Goal: Find specific page/section: Locate a particular part of the current website

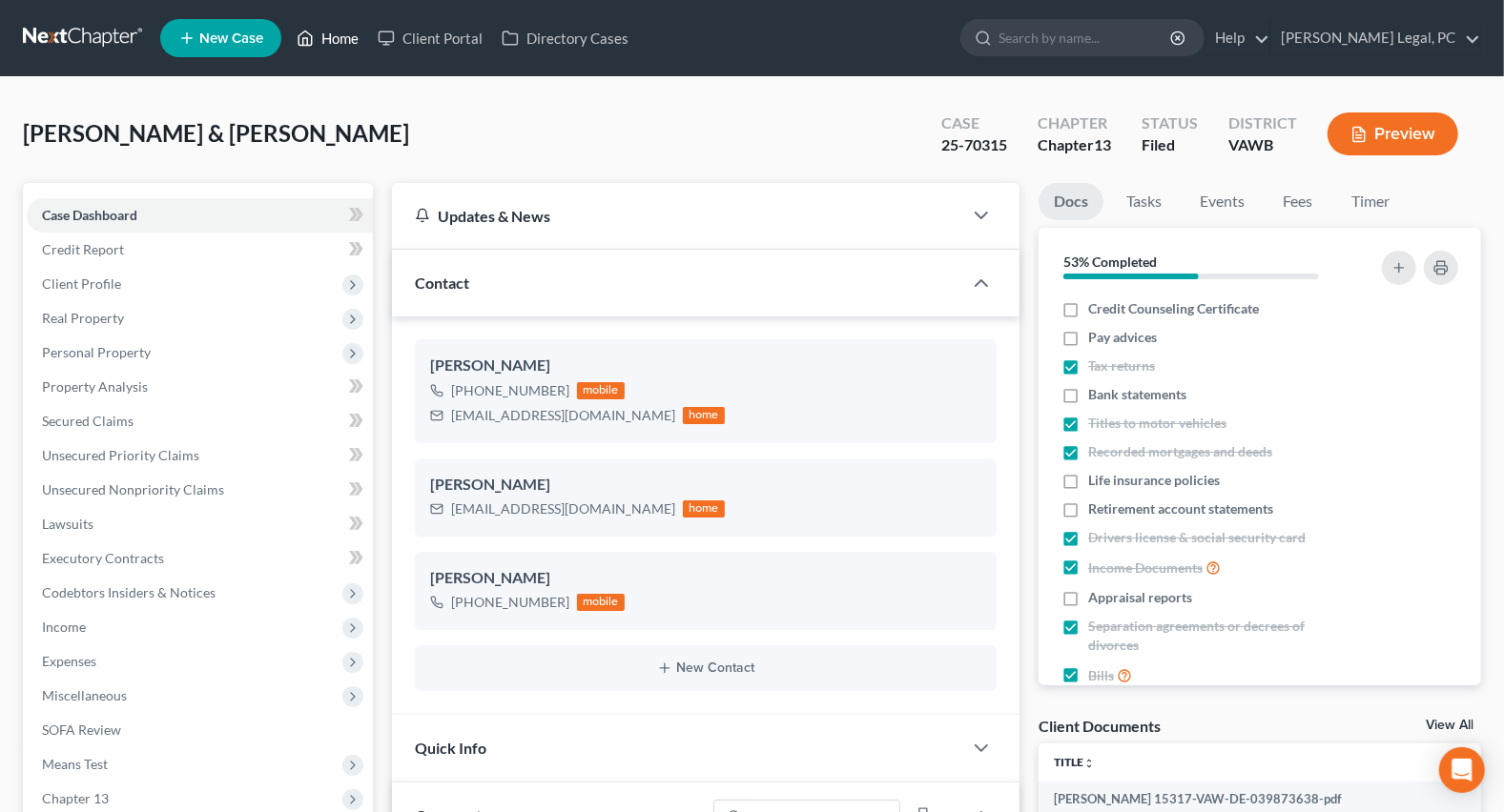
scroll to position [2953, 0]
drag, startPoint x: 332, startPoint y: 39, endPoint x: 324, endPoint y: 114, distance: 75.4
click at [332, 39] on link "Home" at bounding box center [327, 38] width 81 height 34
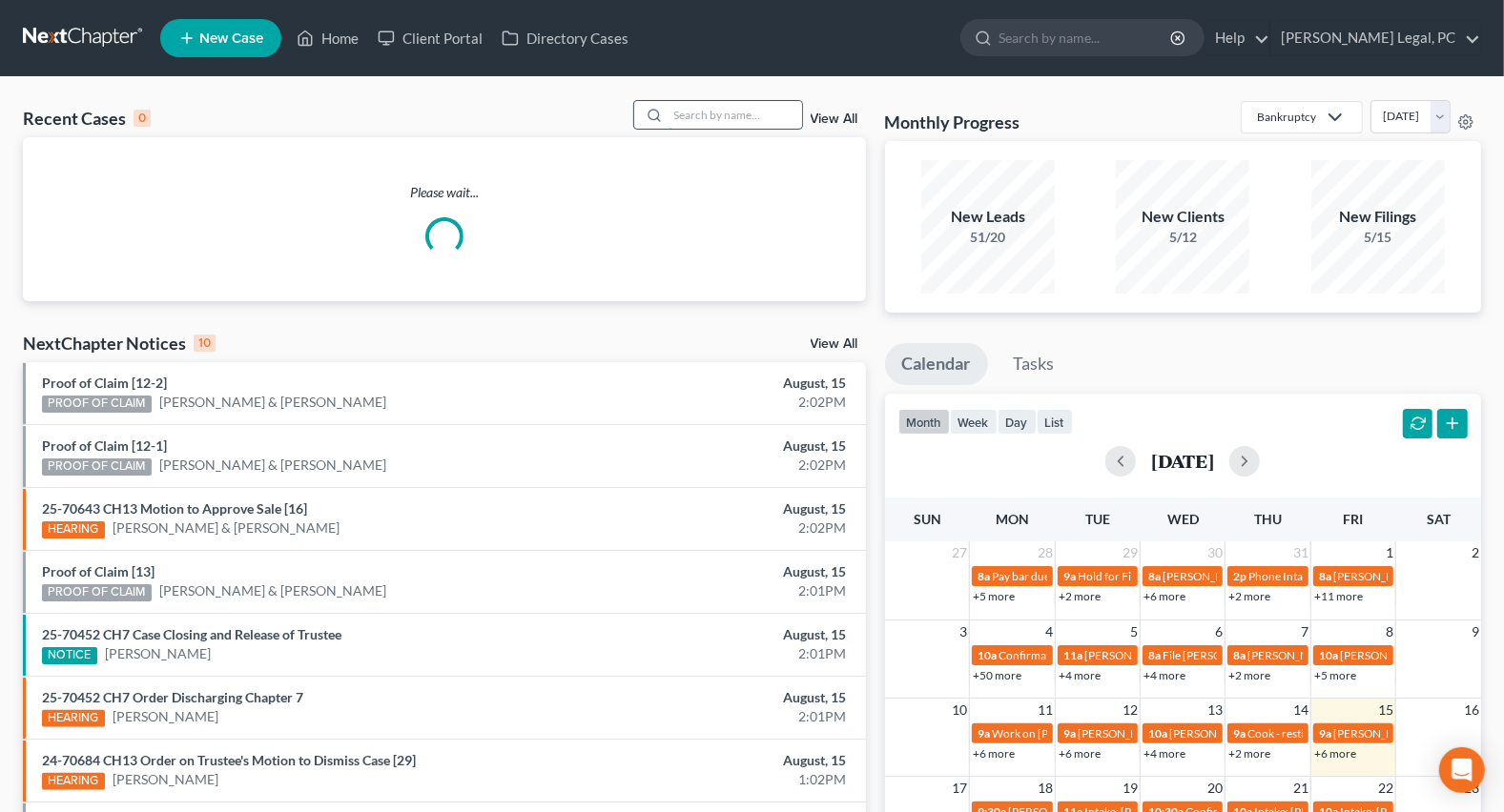
click at [727, 111] on input "search" at bounding box center [736, 115] width 134 height 28
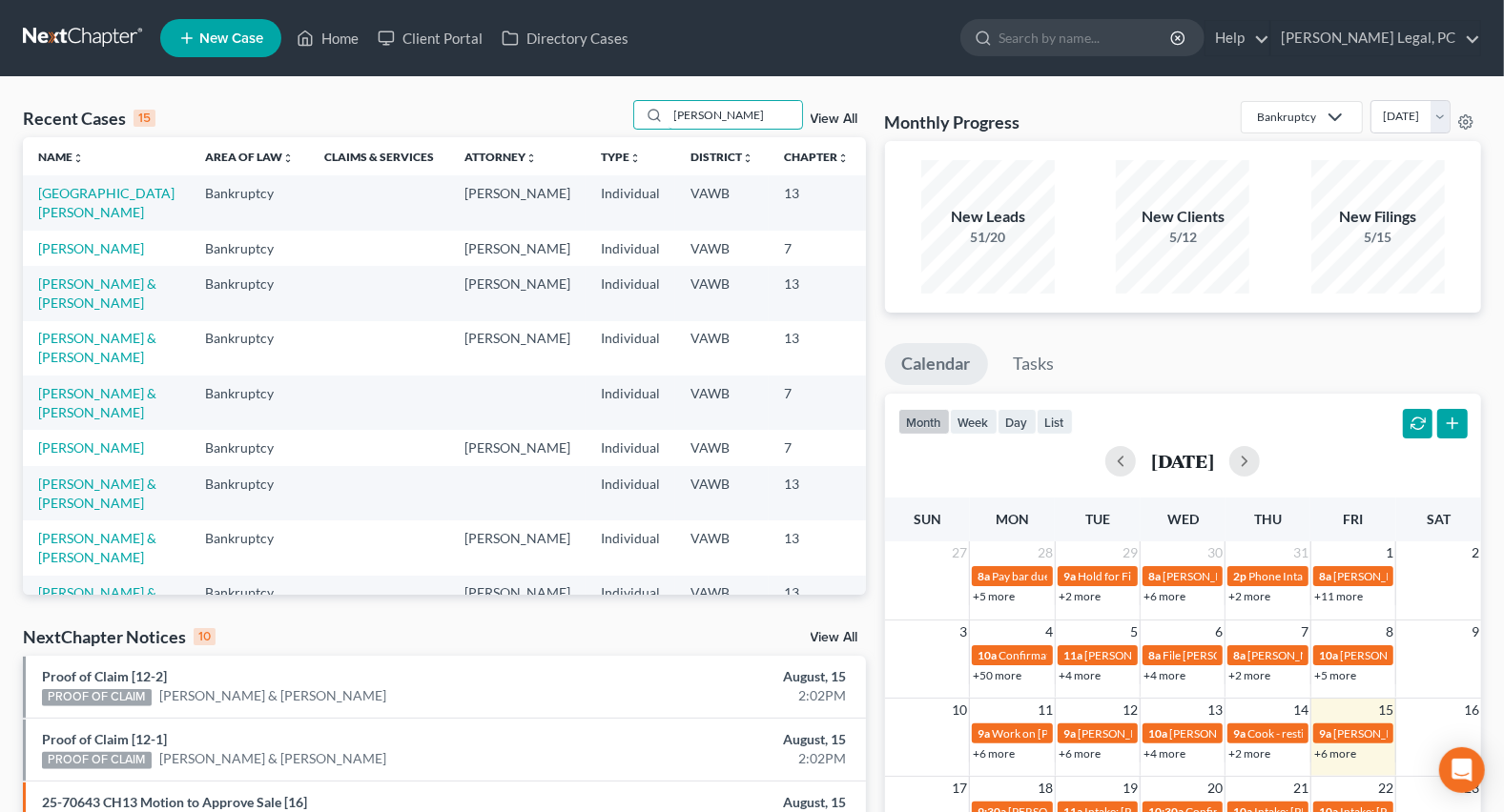
type input "[PERSON_NAME]"
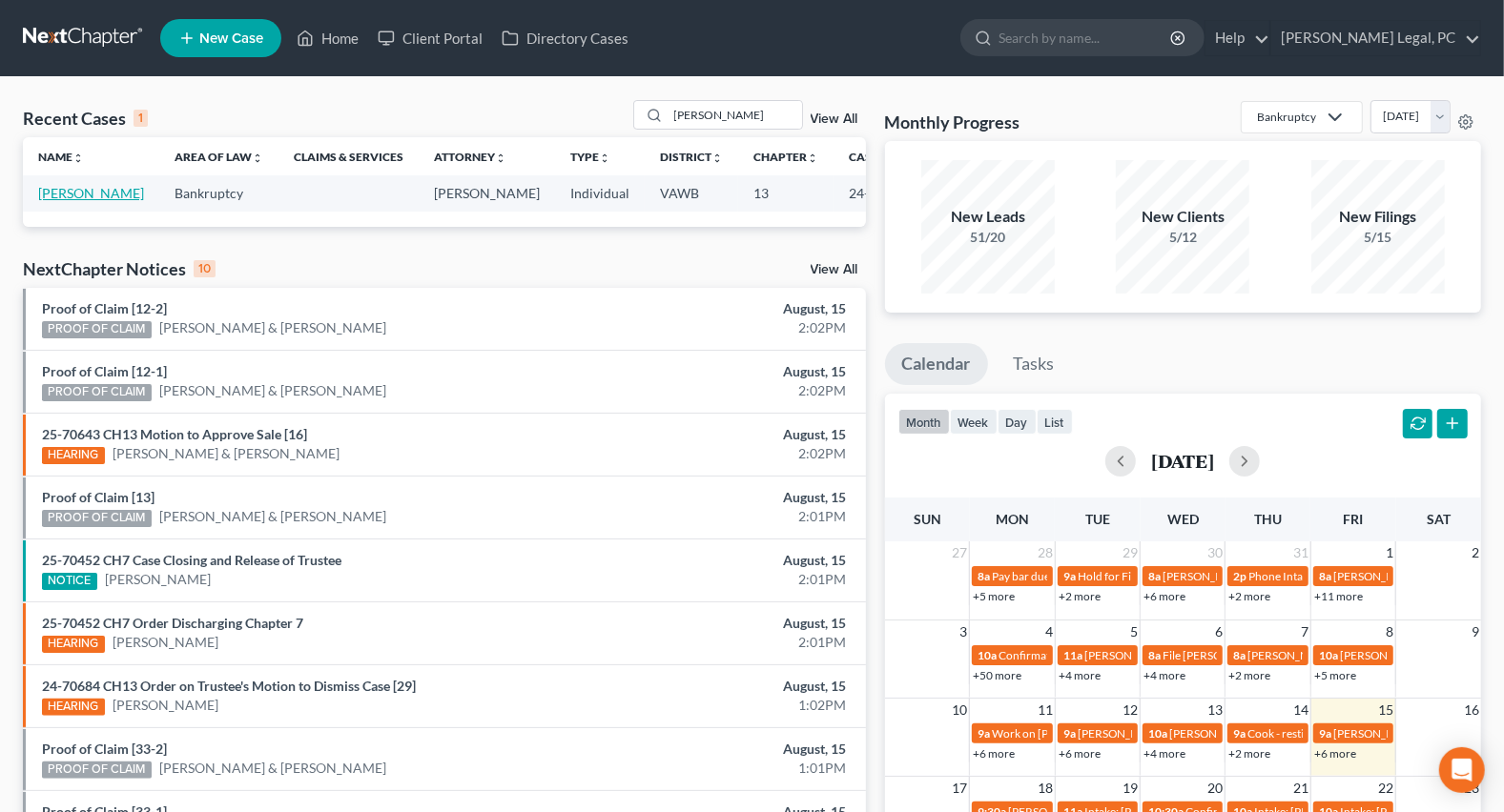
click at [70, 191] on link "[PERSON_NAME]" at bounding box center [91, 193] width 106 height 16
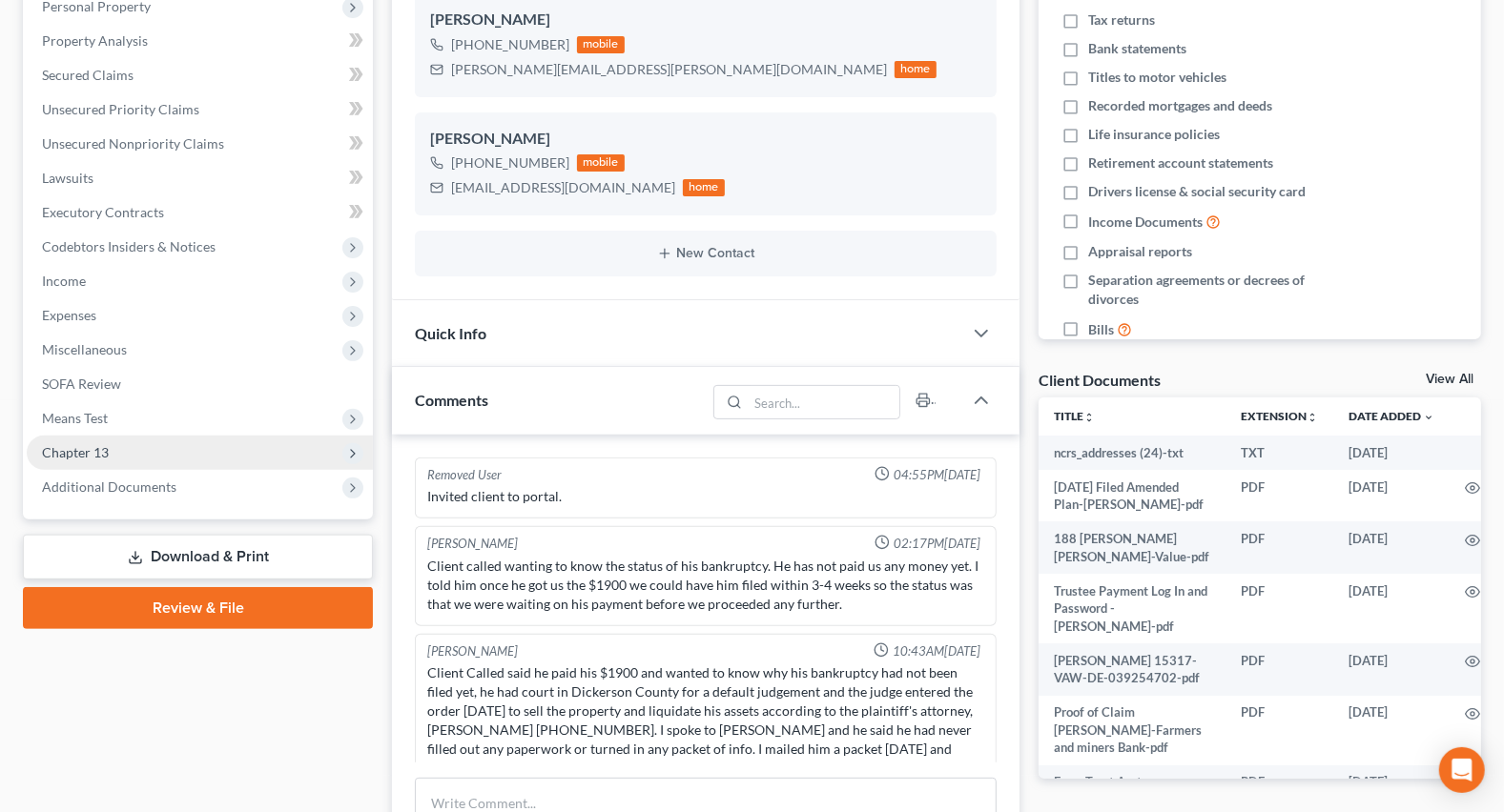
scroll to position [450, 0]
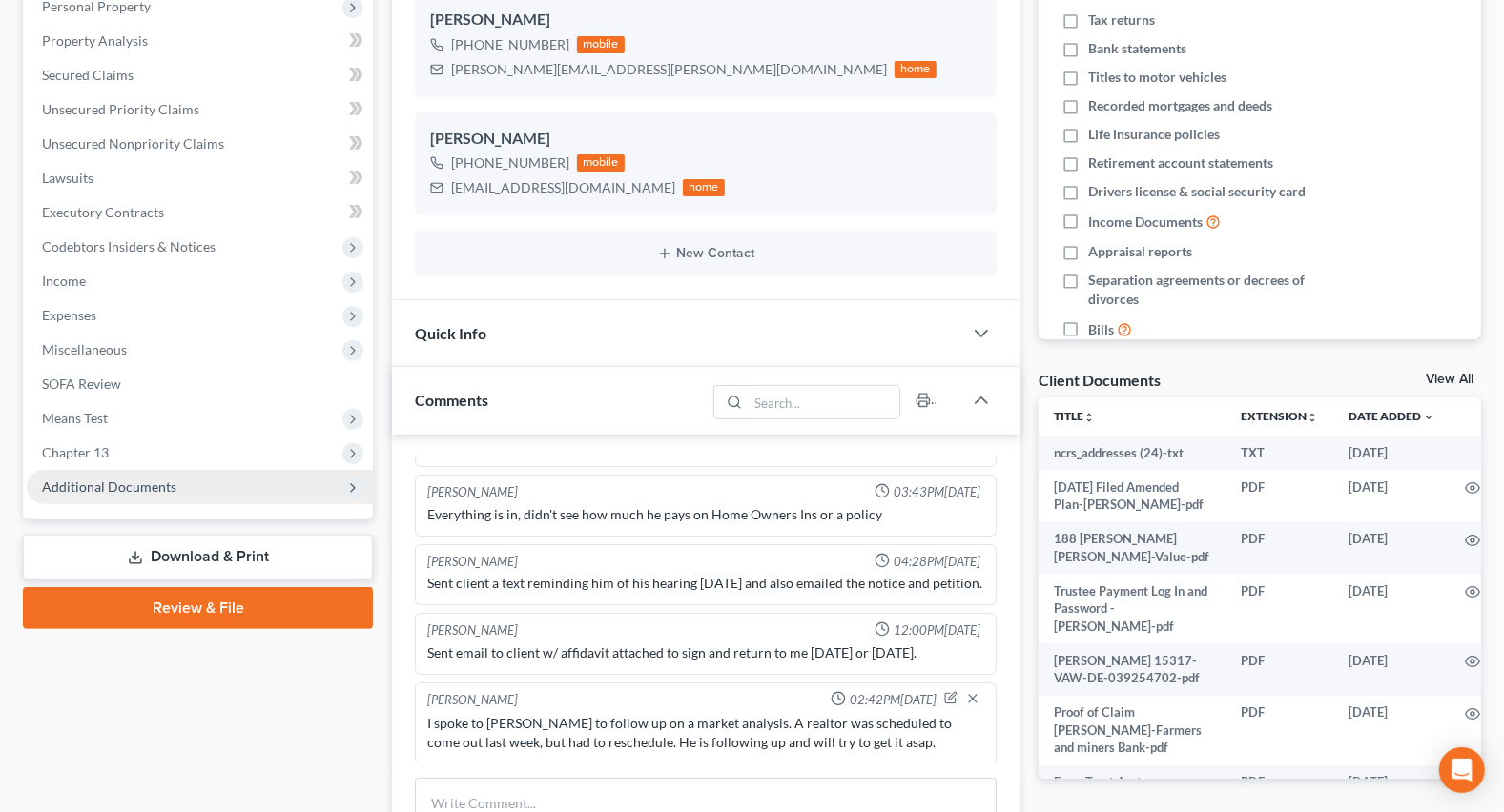
click at [135, 479] on span "Additional Documents" at bounding box center [109, 487] width 135 height 16
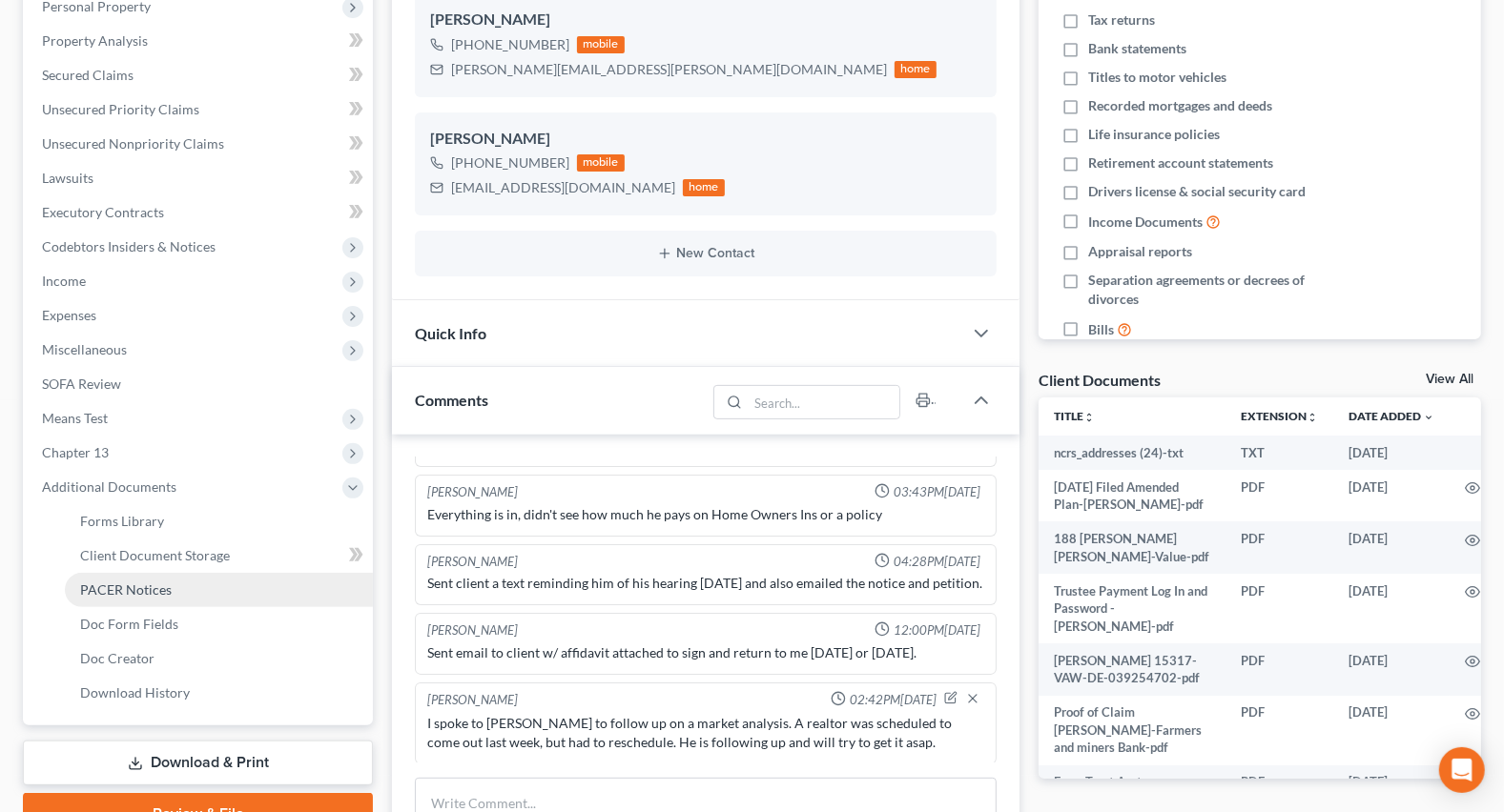
click at [152, 577] on link "PACER Notices" at bounding box center [219, 590] width 308 height 34
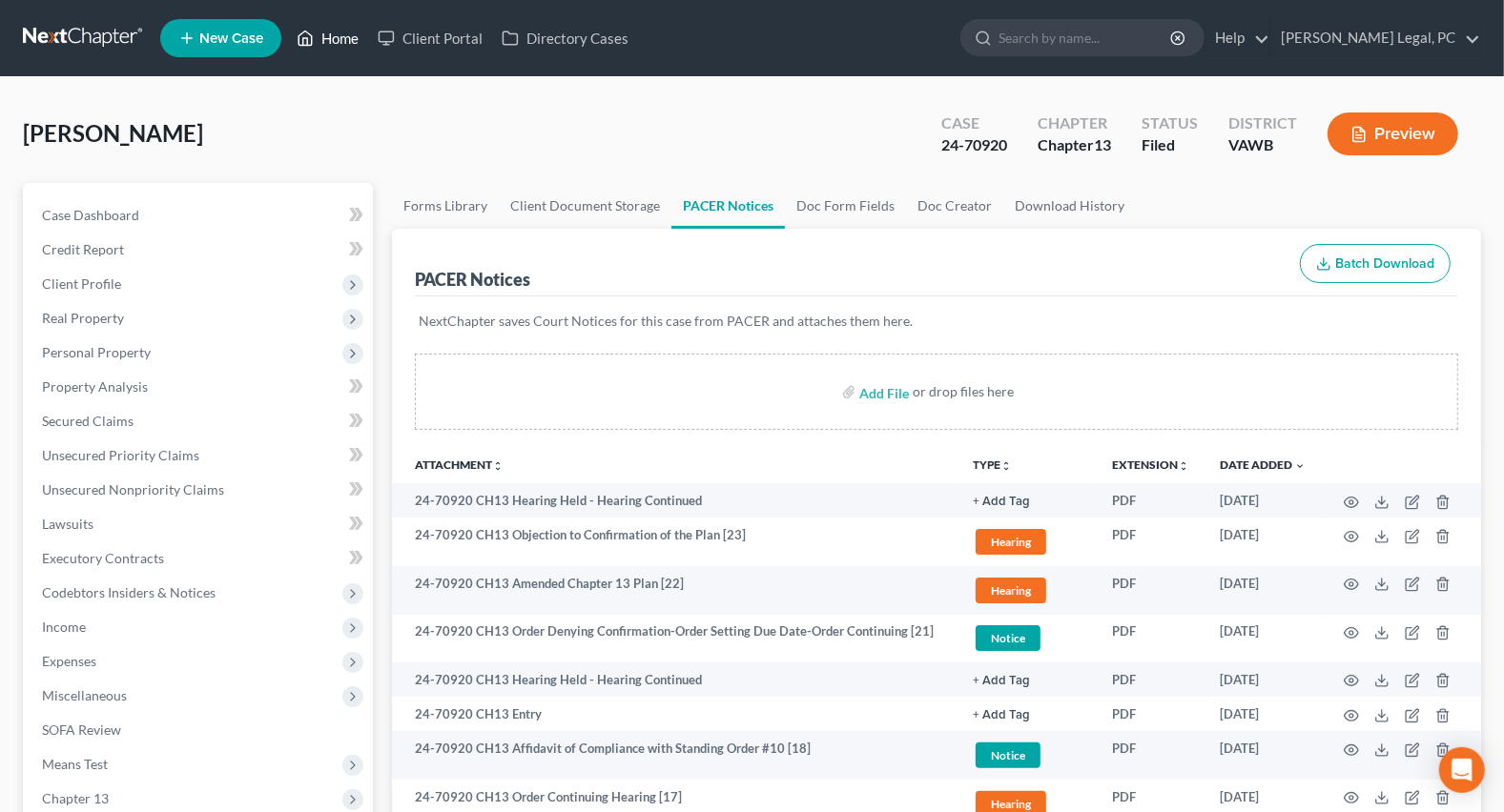
click at [324, 38] on link "Home" at bounding box center [327, 38] width 81 height 34
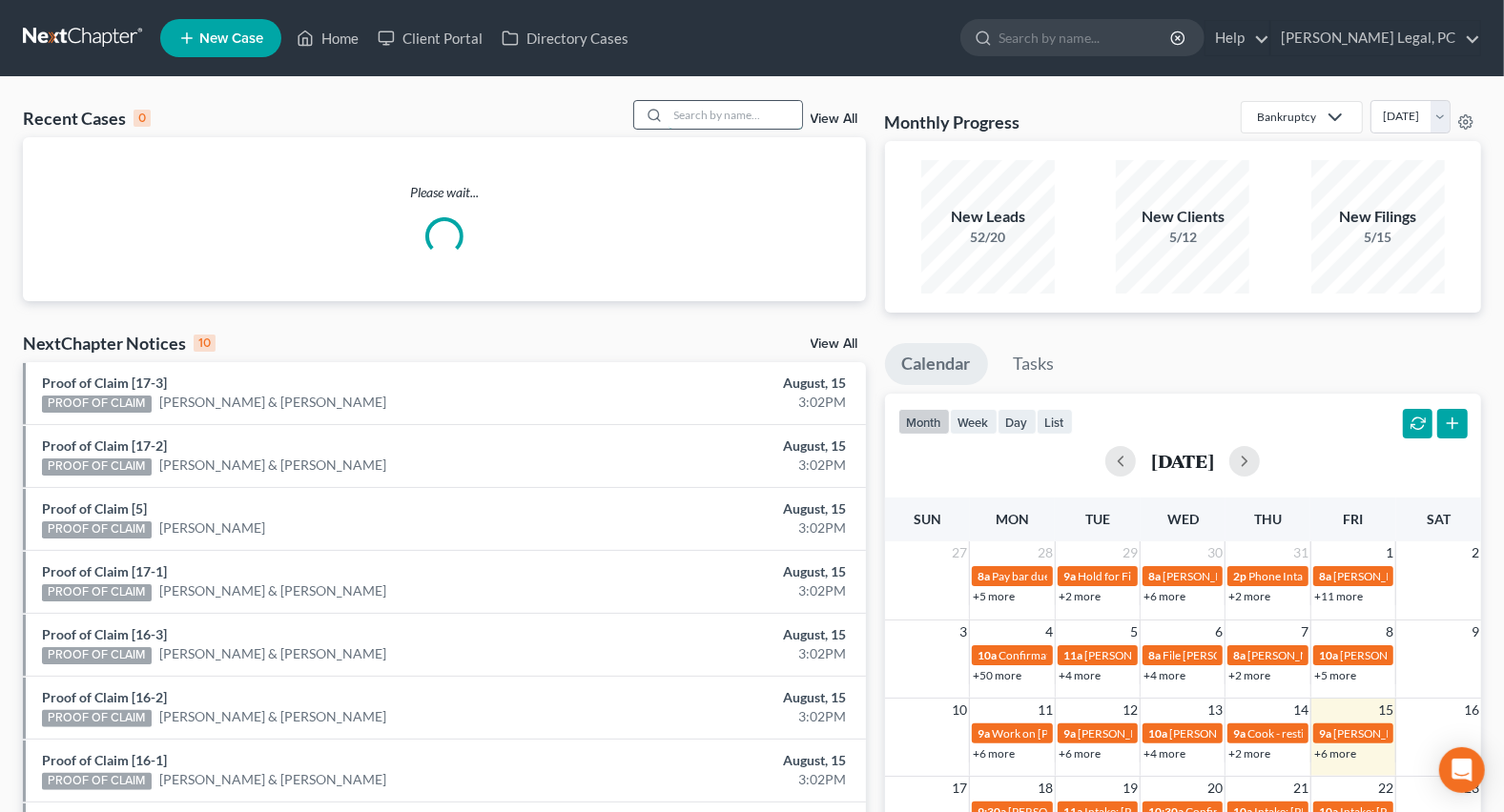
click at [703, 111] on input "search" at bounding box center [736, 115] width 134 height 28
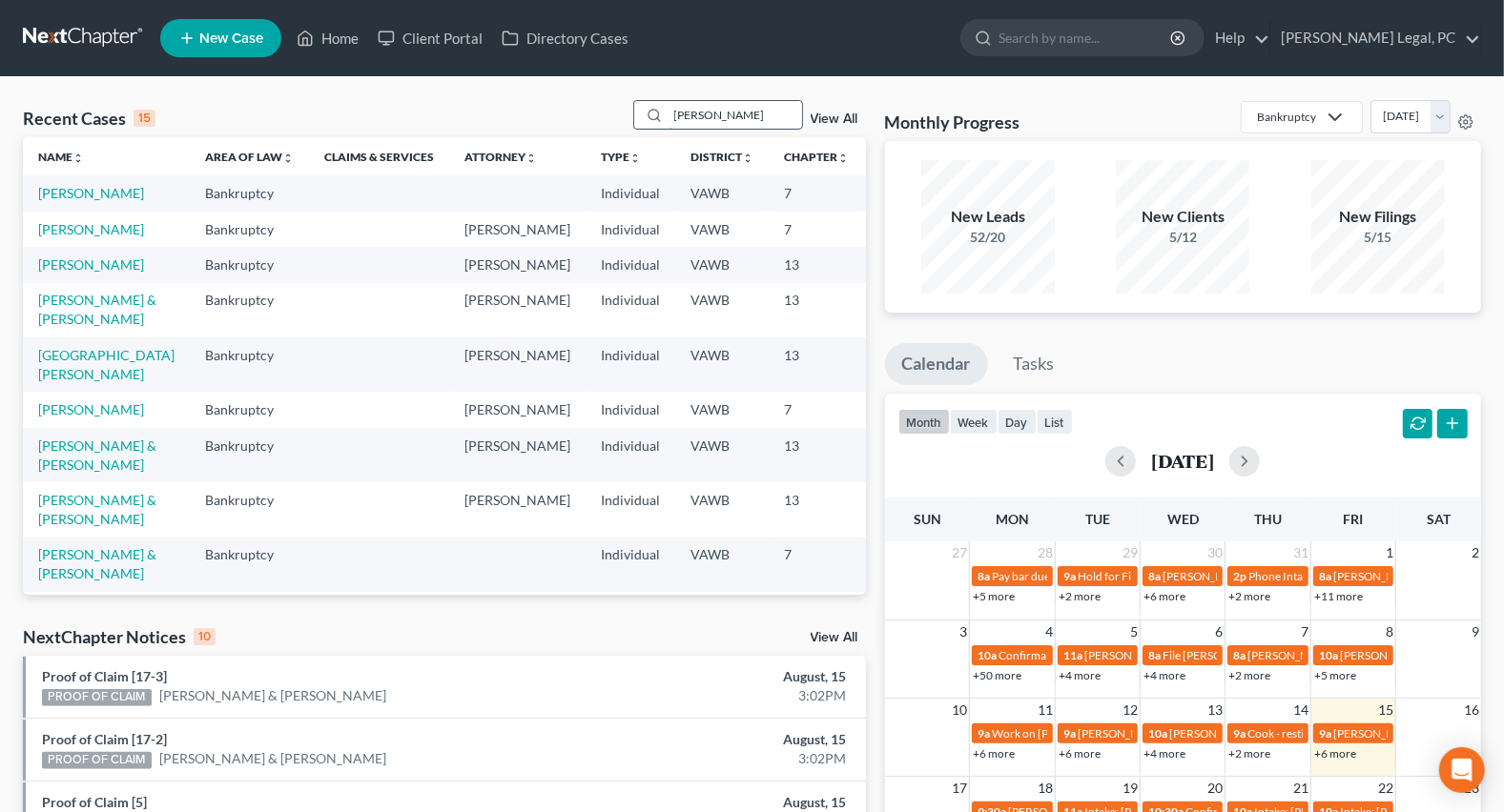
type input "[PERSON_NAME]"
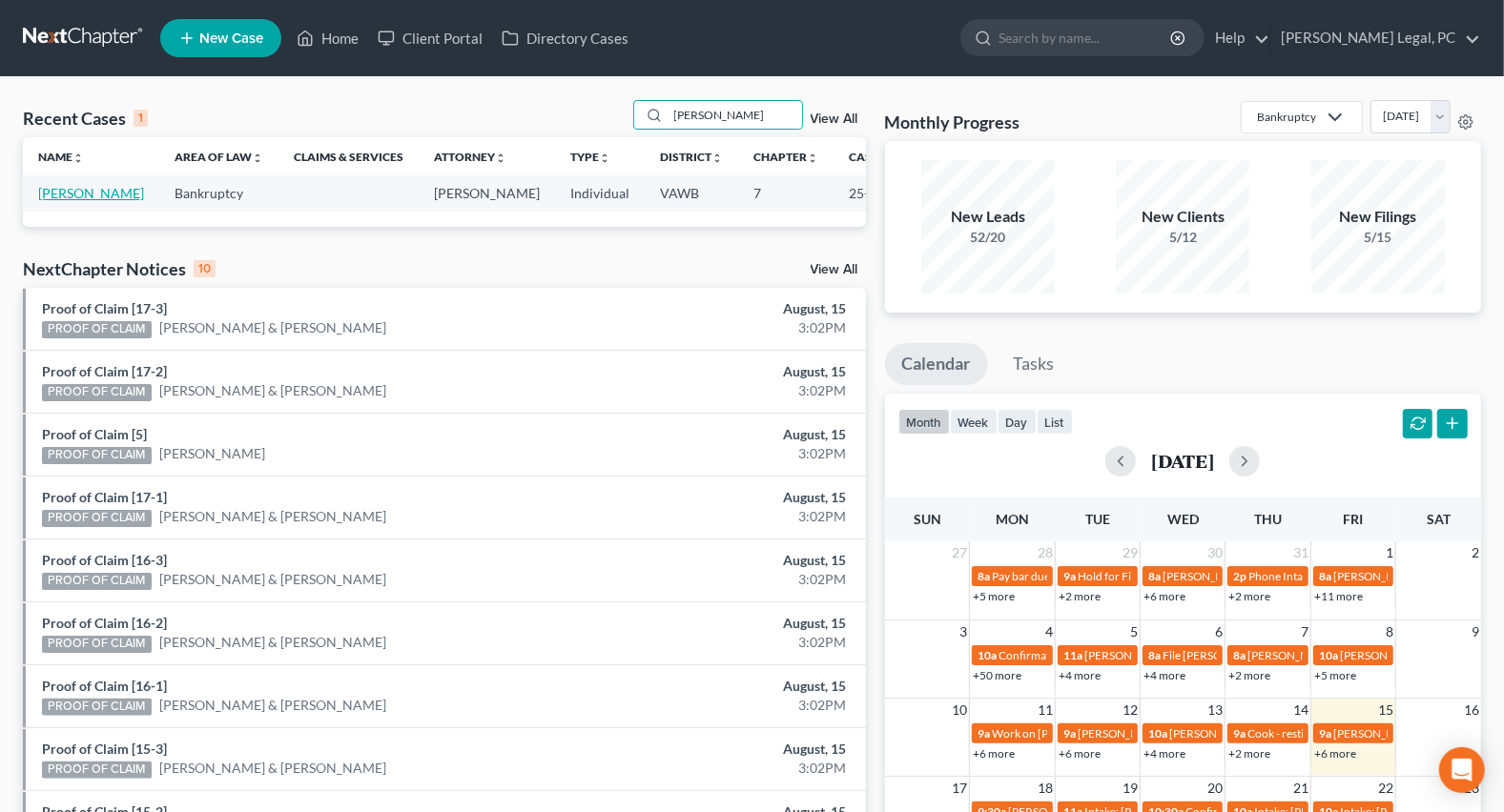
click at [41, 194] on link "[PERSON_NAME]" at bounding box center [91, 193] width 106 height 16
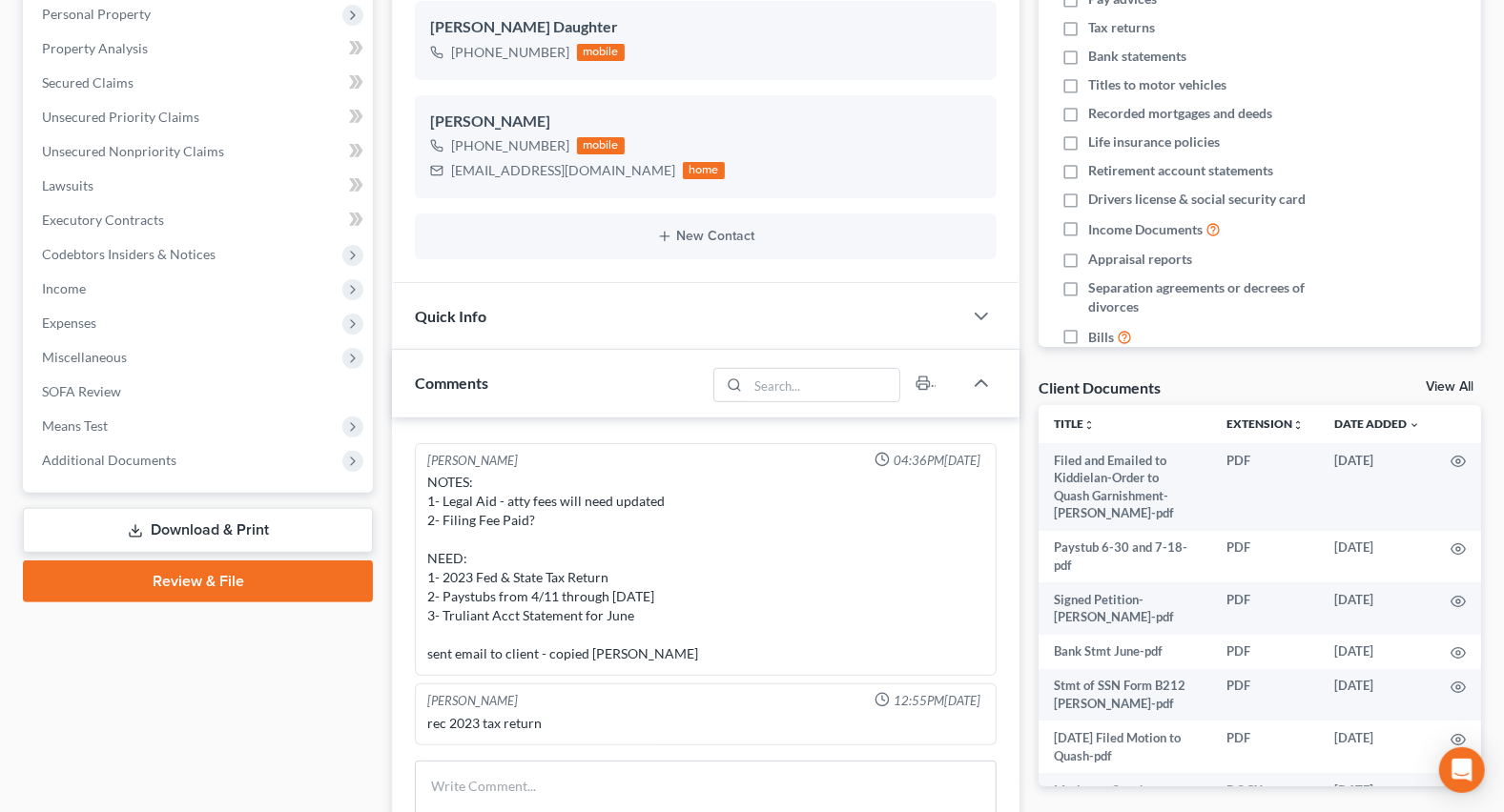
scroll to position [346, 0]
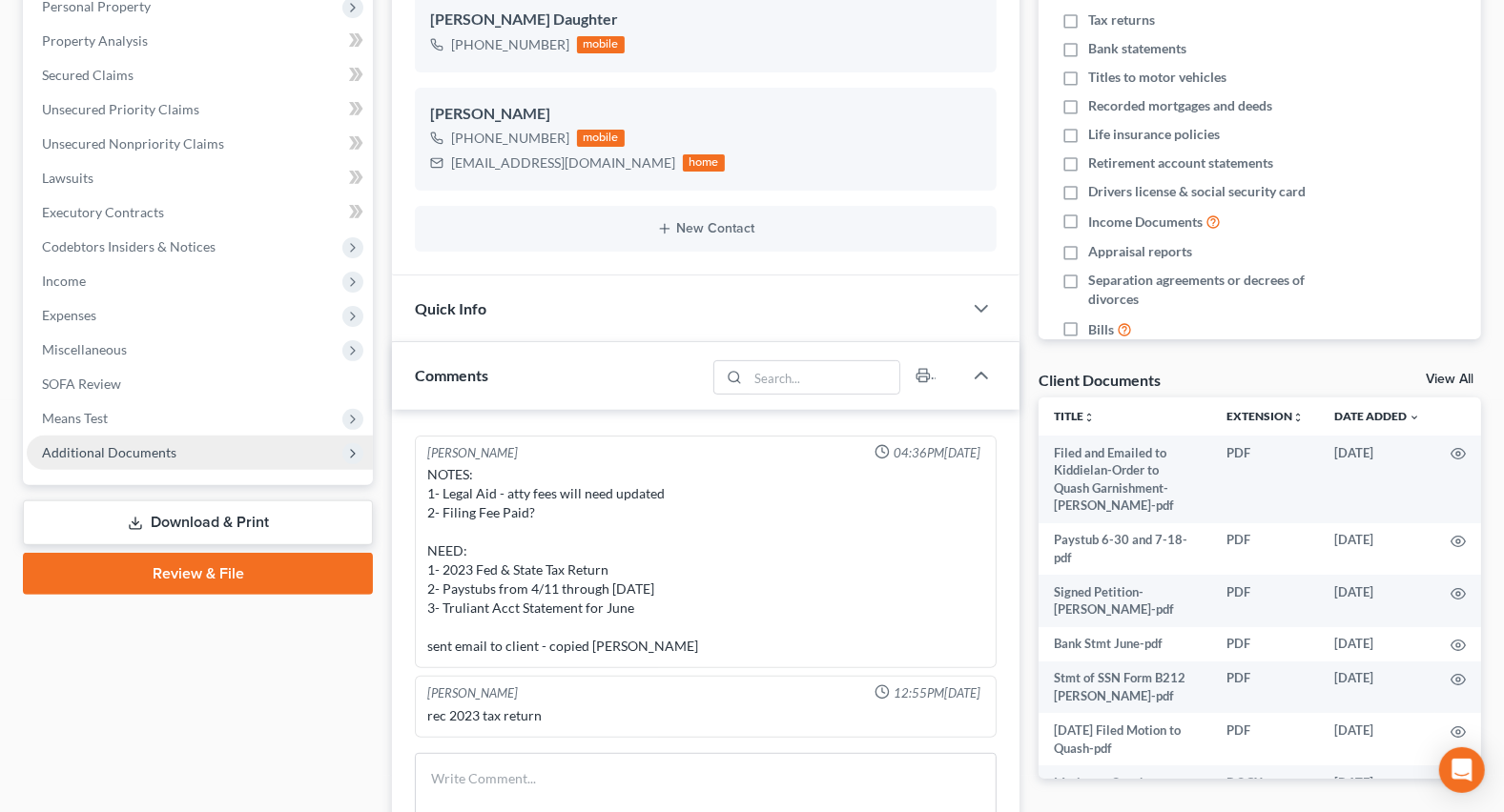
click at [58, 450] on span "Additional Documents" at bounding box center [109, 452] width 135 height 16
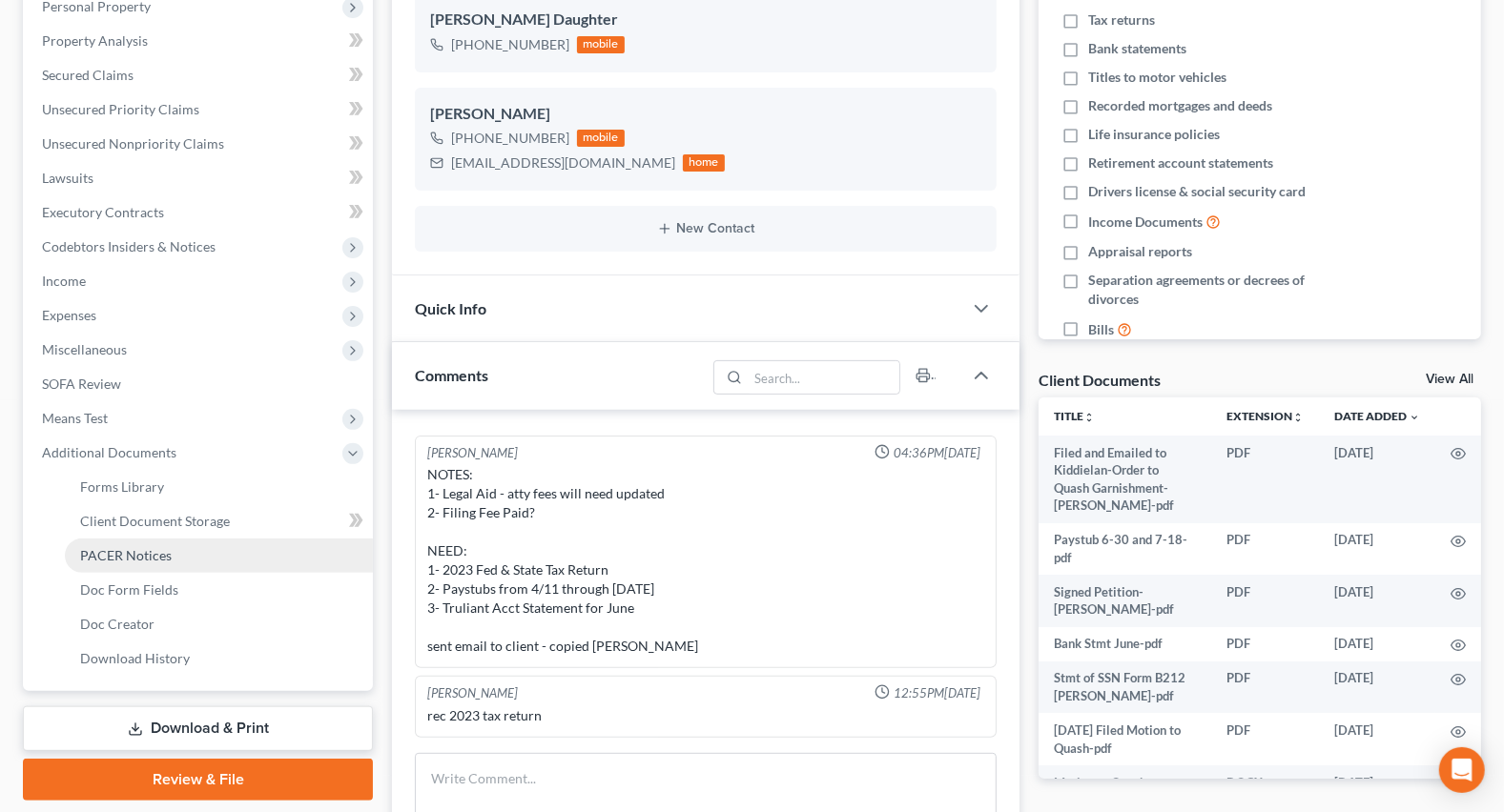
click at [138, 543] on link "PACER Notices" at bounding box center [219, 556] width 308 height 34
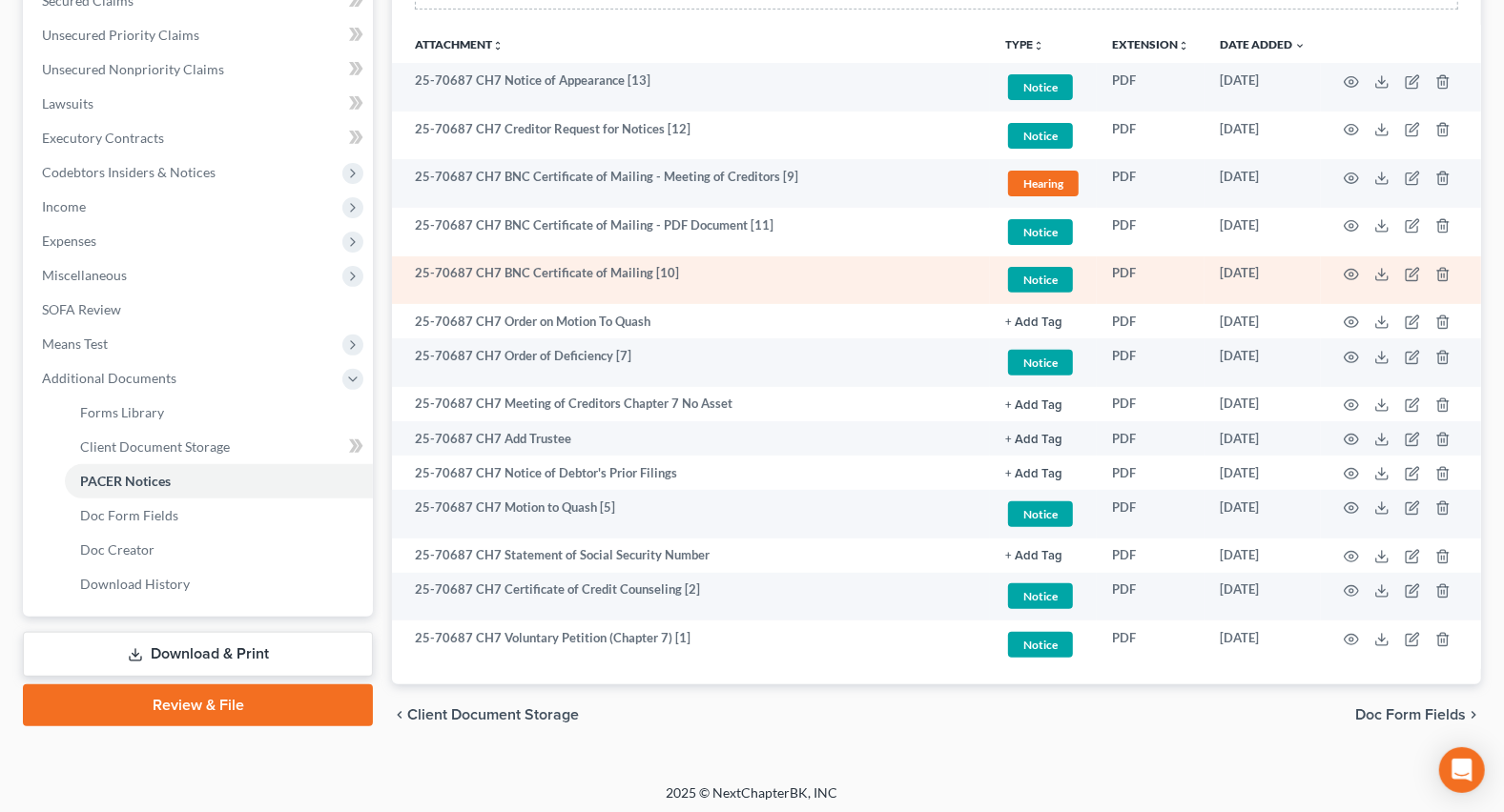
scroll to position [423, 0]
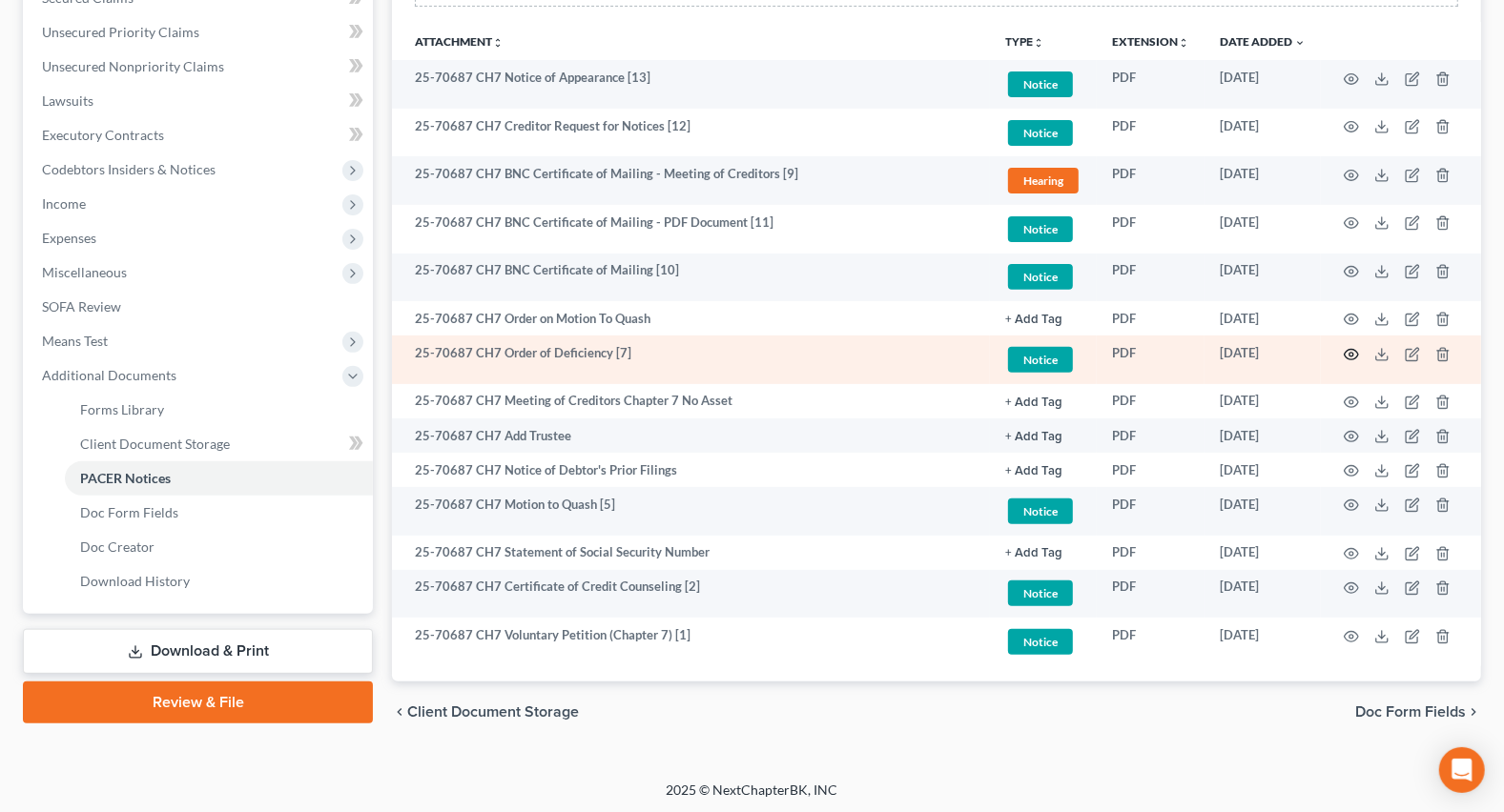
click at [1352, 353] on icon "button" at bounding box center [1350, 354] width 15 height 15
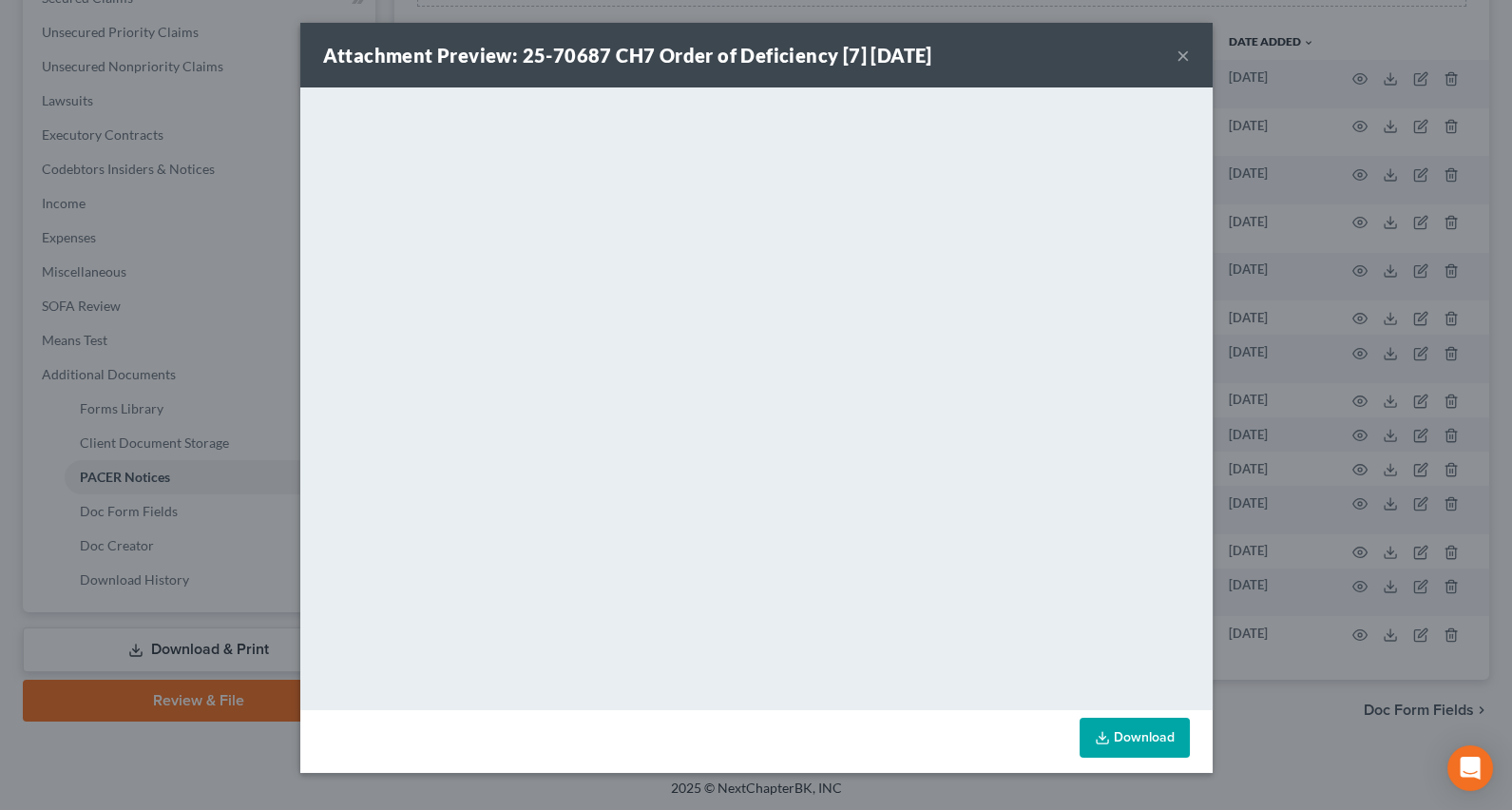
click at [1183, 56] on button "×" at bounding box center [1183, 55] width 13 height 23
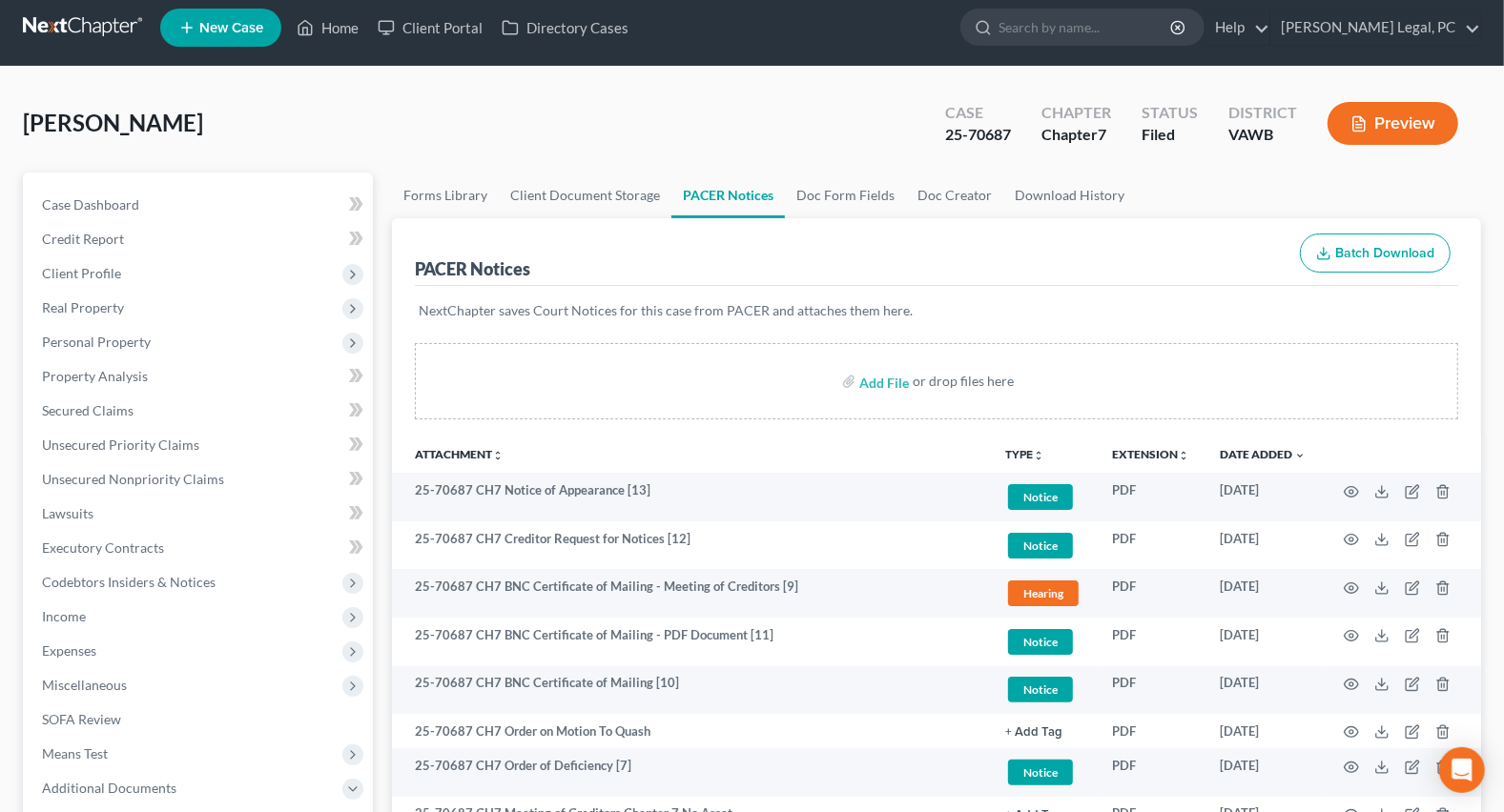
scroll to position [0, 0]
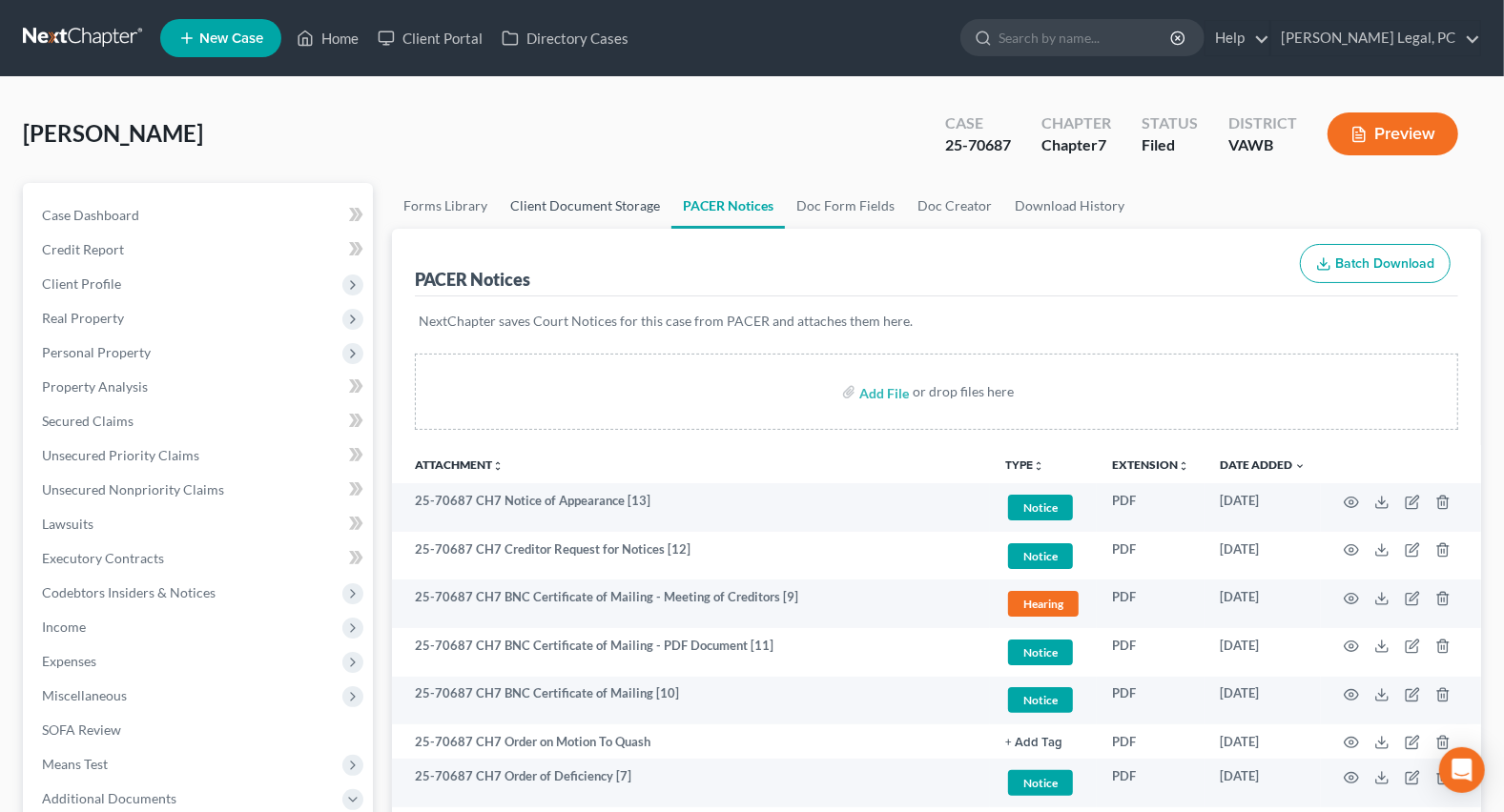
click at [527, 211] on link "Client Document Storage" at bounding box center [585, 205] width 173 height 46
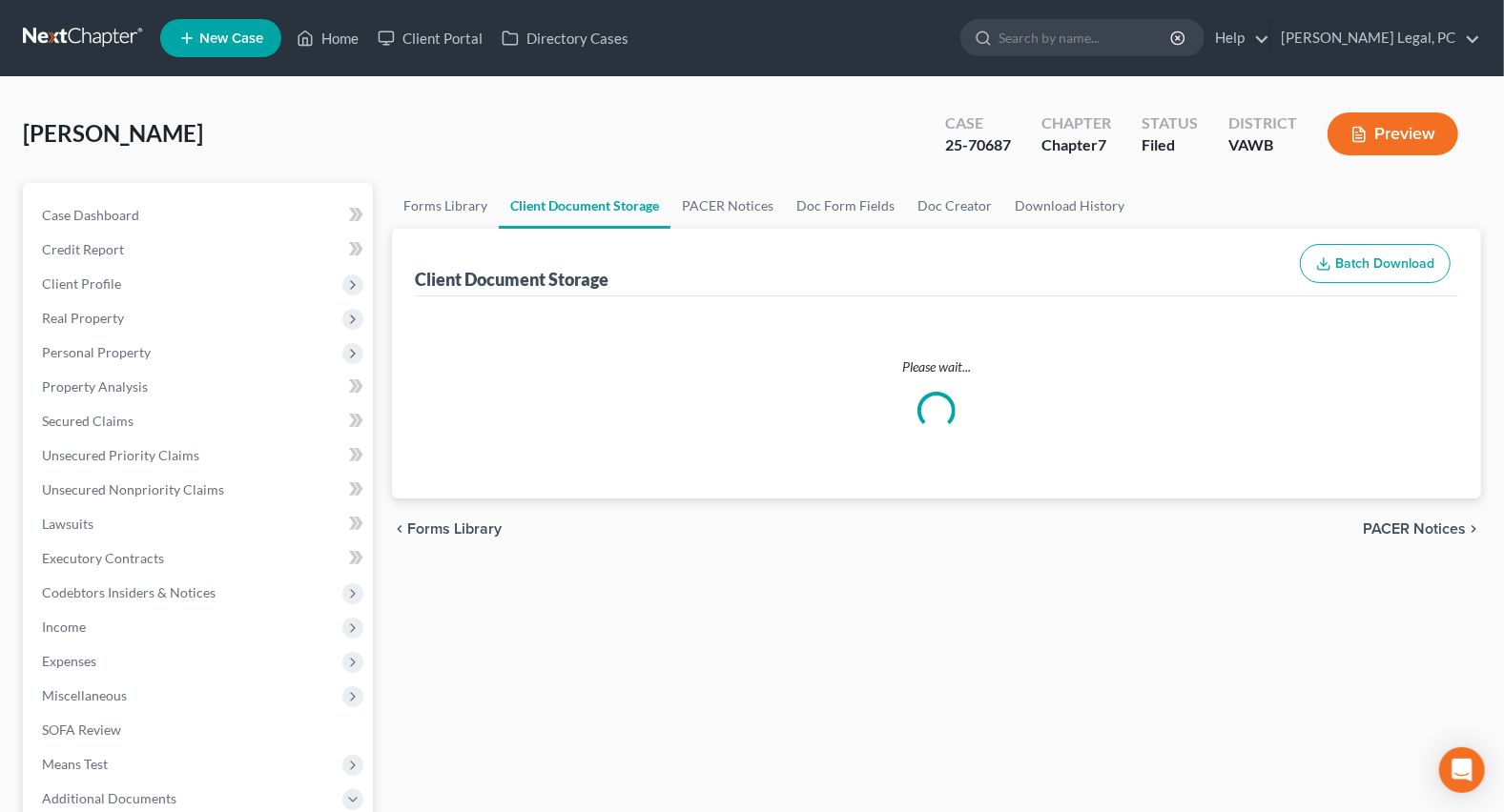
select select "0"
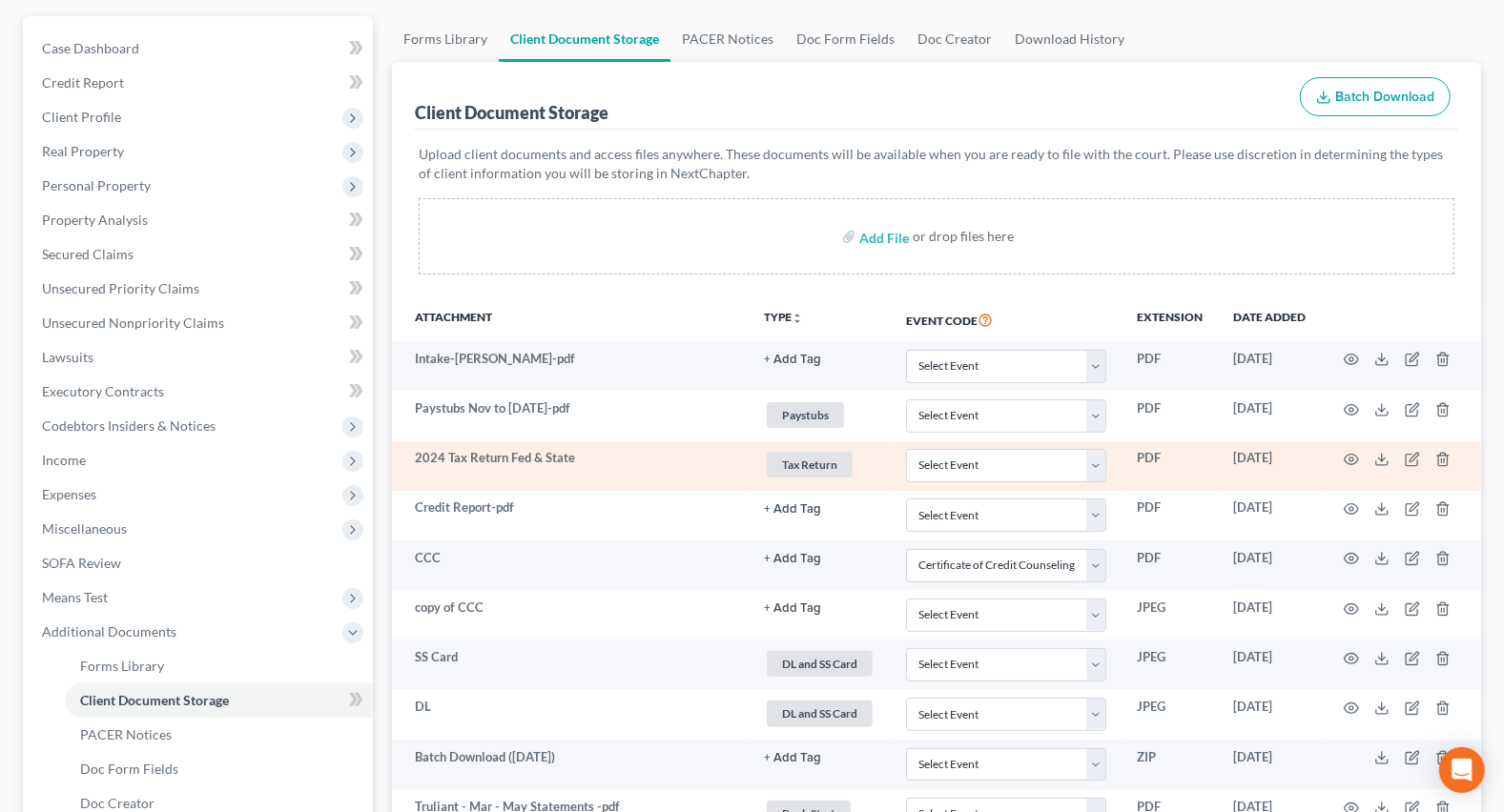
scroll to position [173, 0]
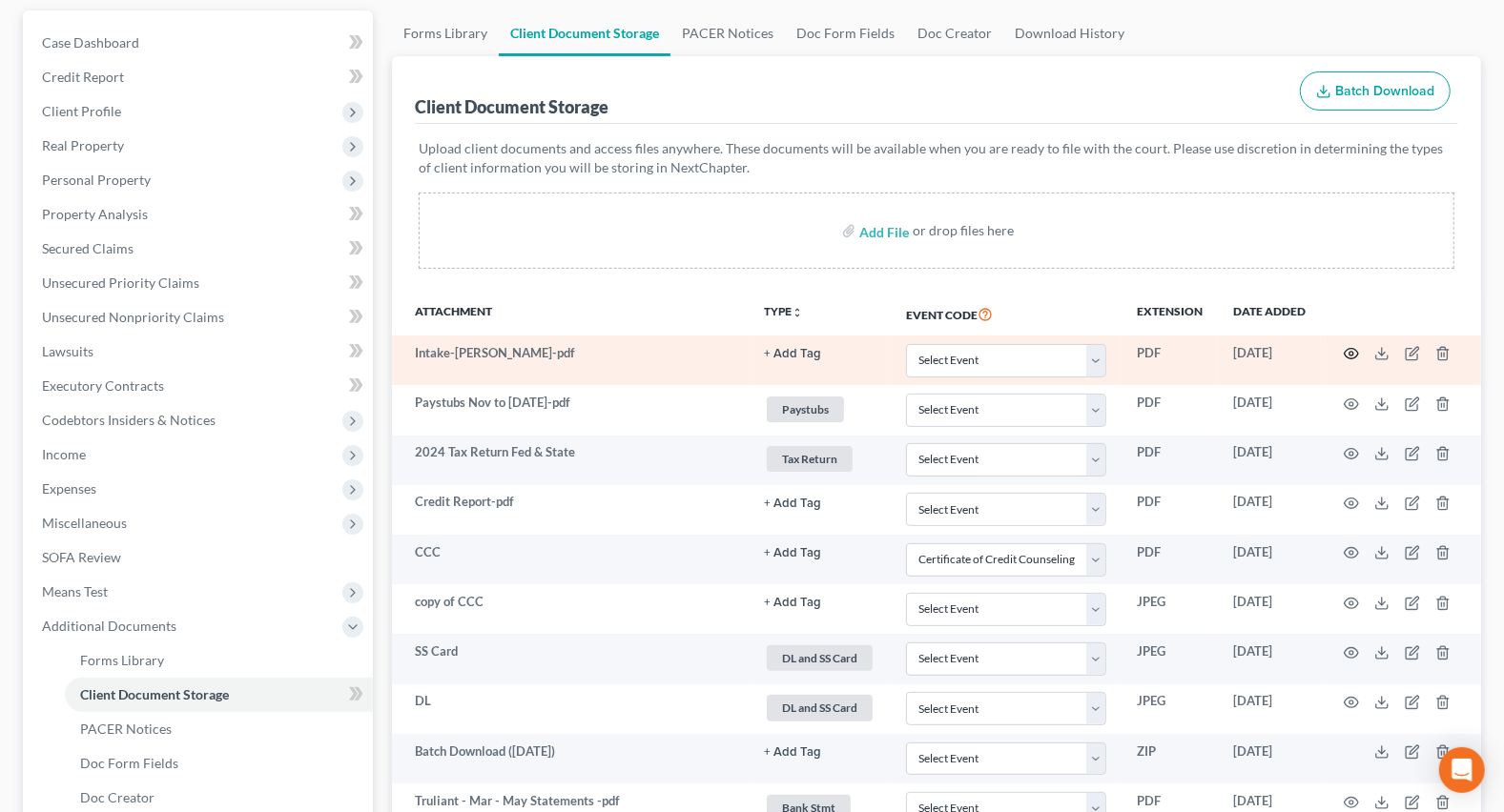
click at [1344, 353] on icon "button" at bounding box center [1351, 354] width 14 height 11
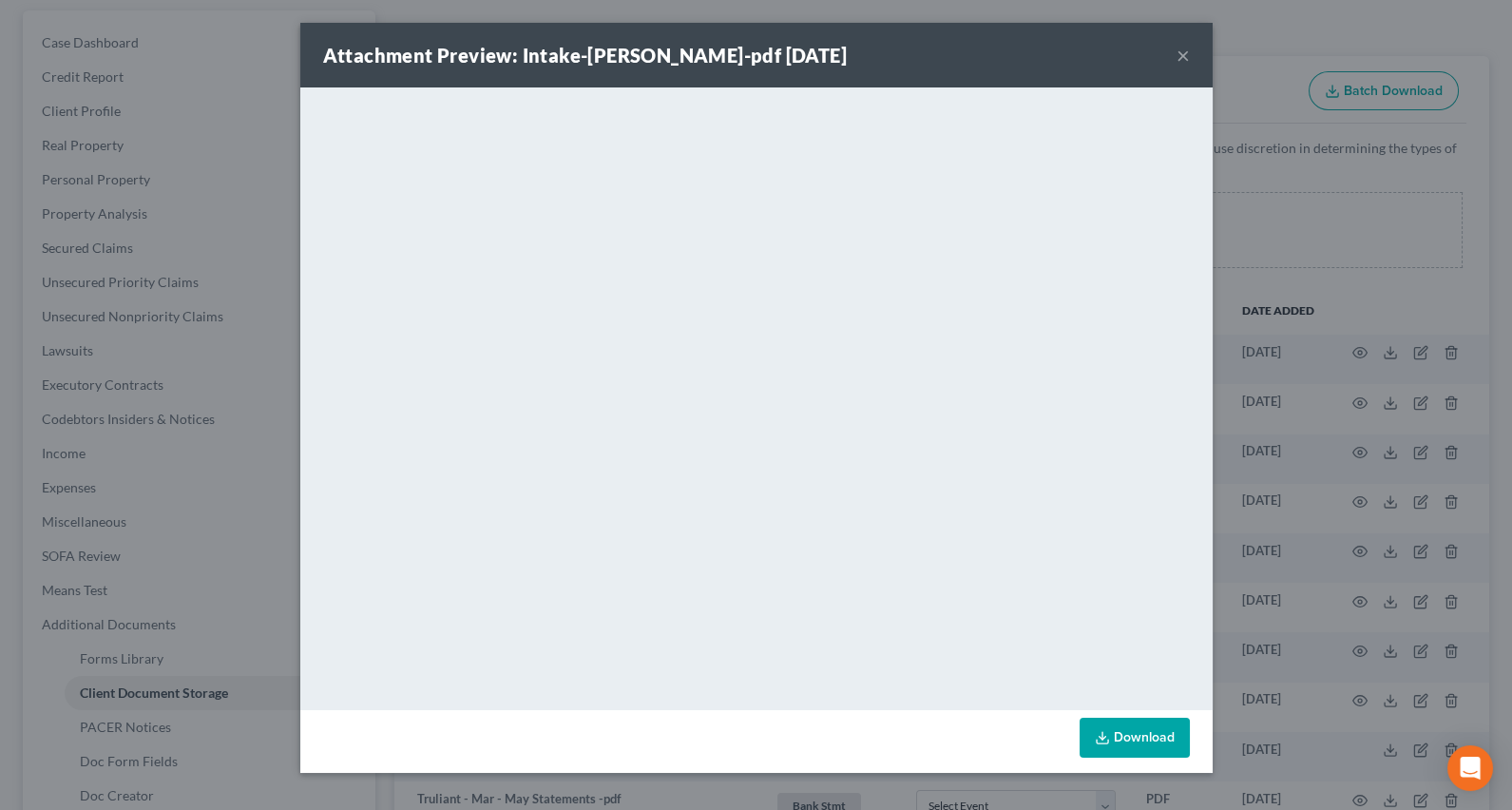
click at [1184, 61] on button "×" at bounding box center [1183, 55] width 13 height 23
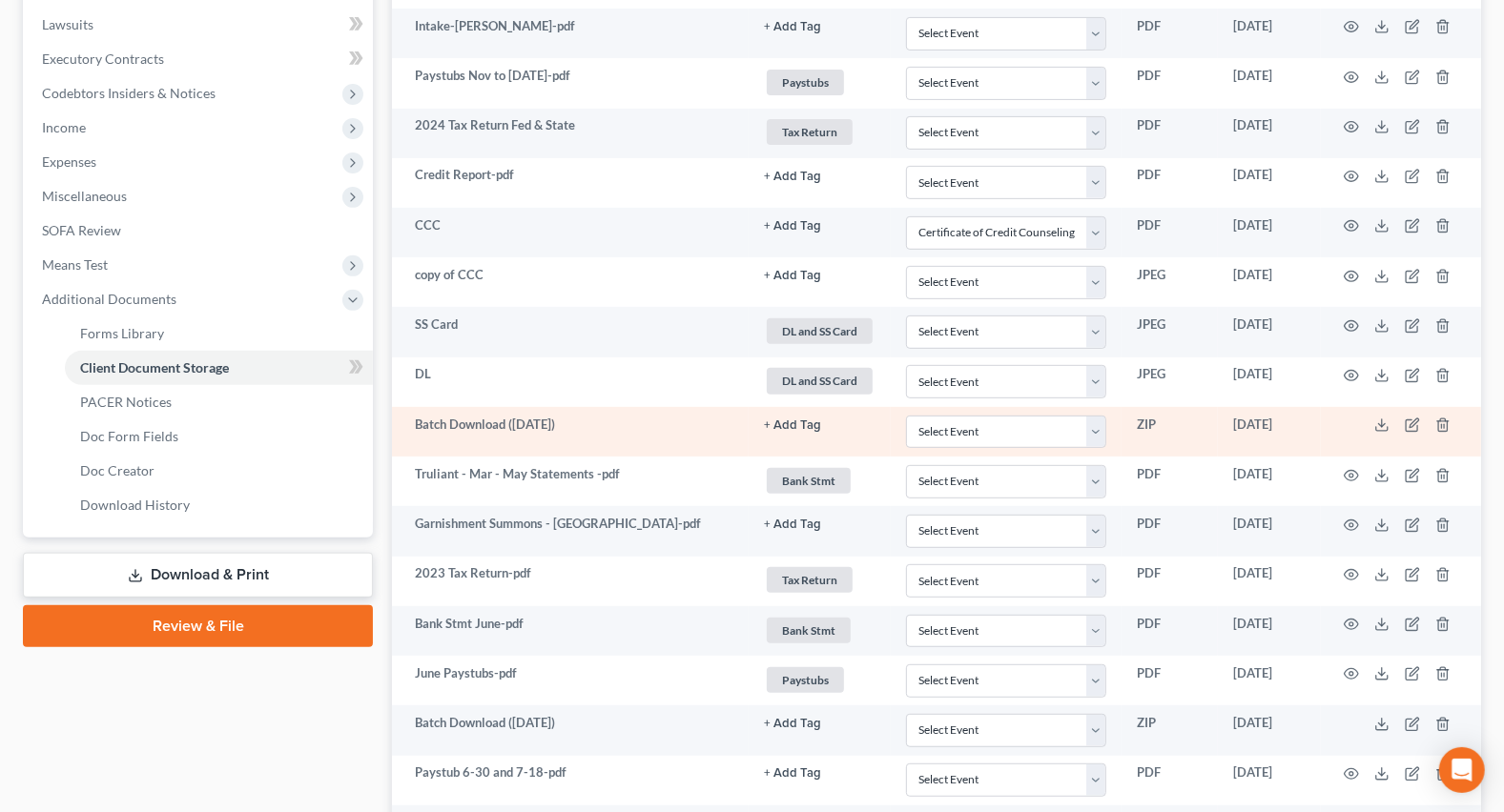
scroll to position [120, 0]
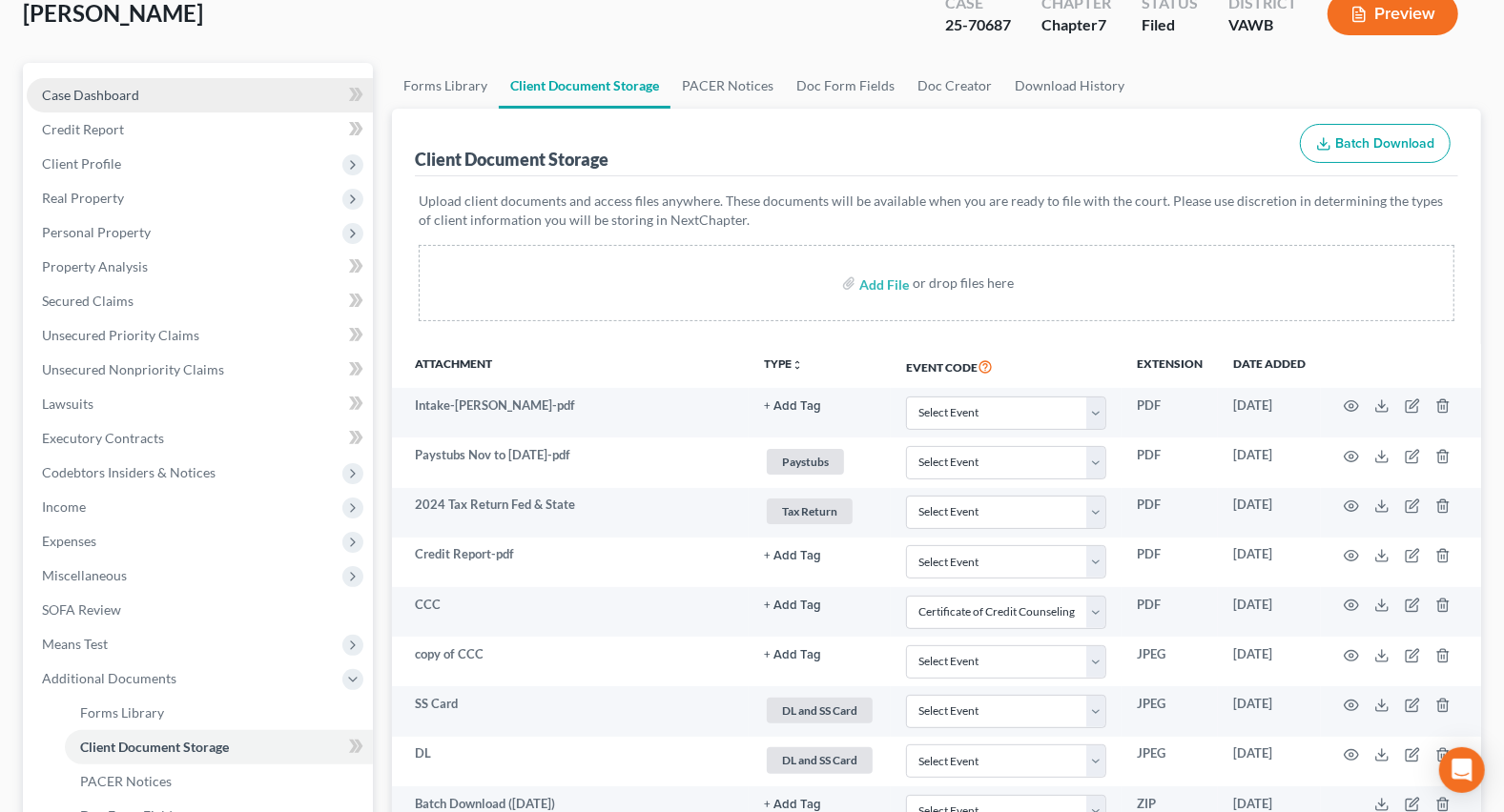
click at [97, 90] on span "Case Dashboard" at bounding box center [90, 95] width 97 height 16
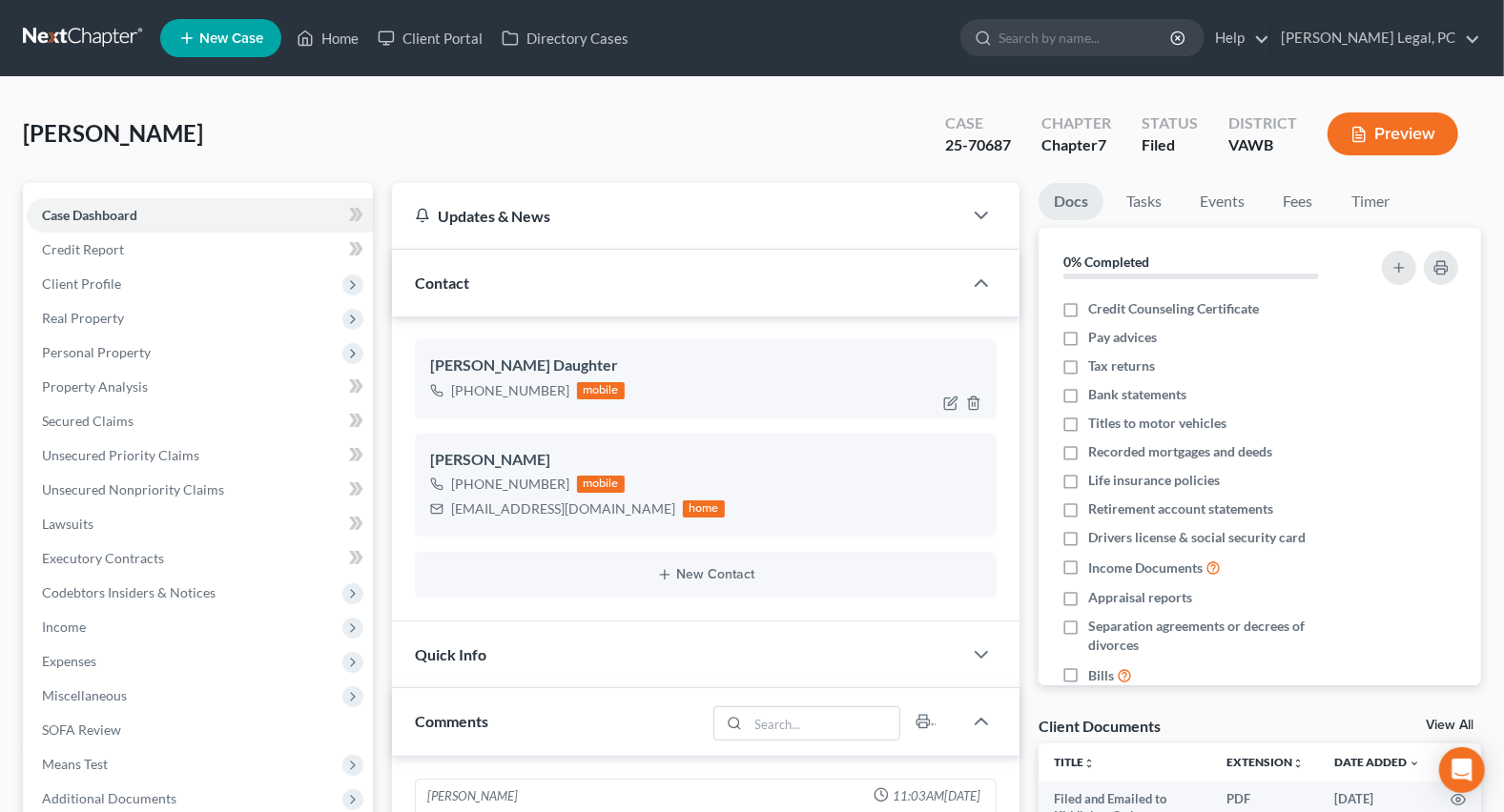
scroll to position [684, 0]
click at [117, 590] on span "Codebtors Insiders & Notices" at bounding box center [129, 593] width 174 height 16
click at [116, 626] on span "Codebtors" at bounding box center [111, 626] width 63 height 16
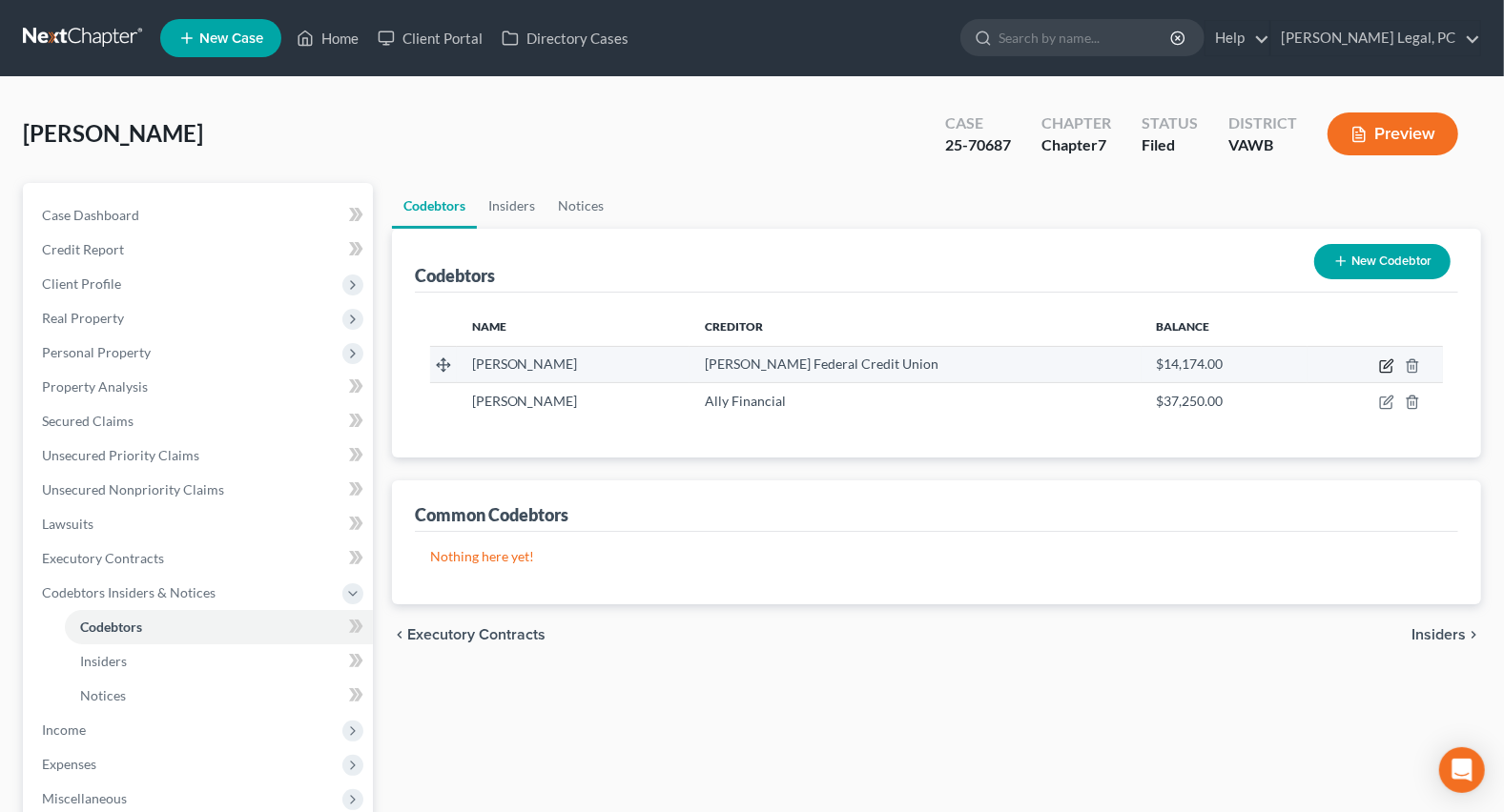
click at [1386, 367] on icon "button" at bounding box center [1386, 365] width 15 height 15
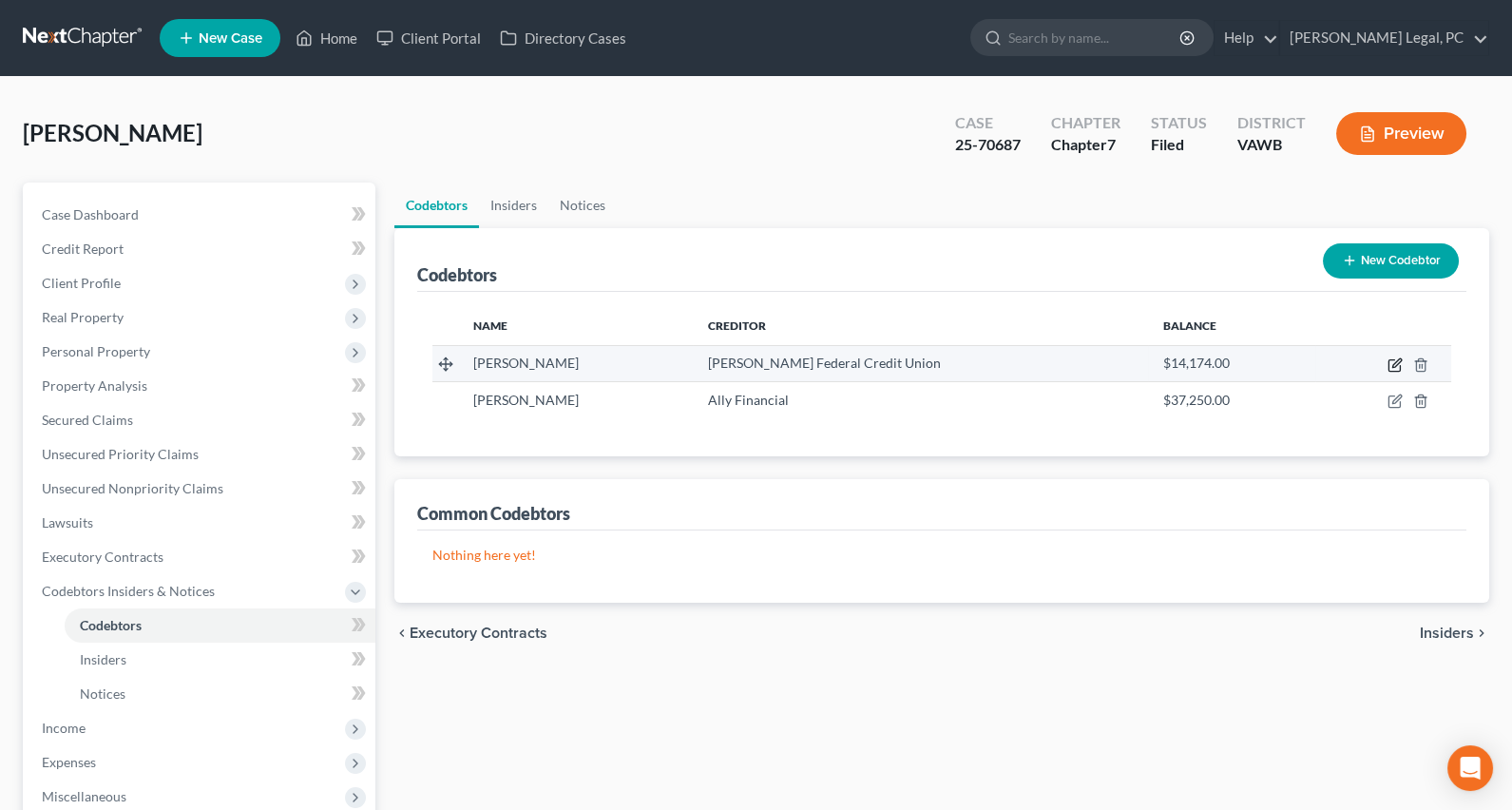
select select "10"
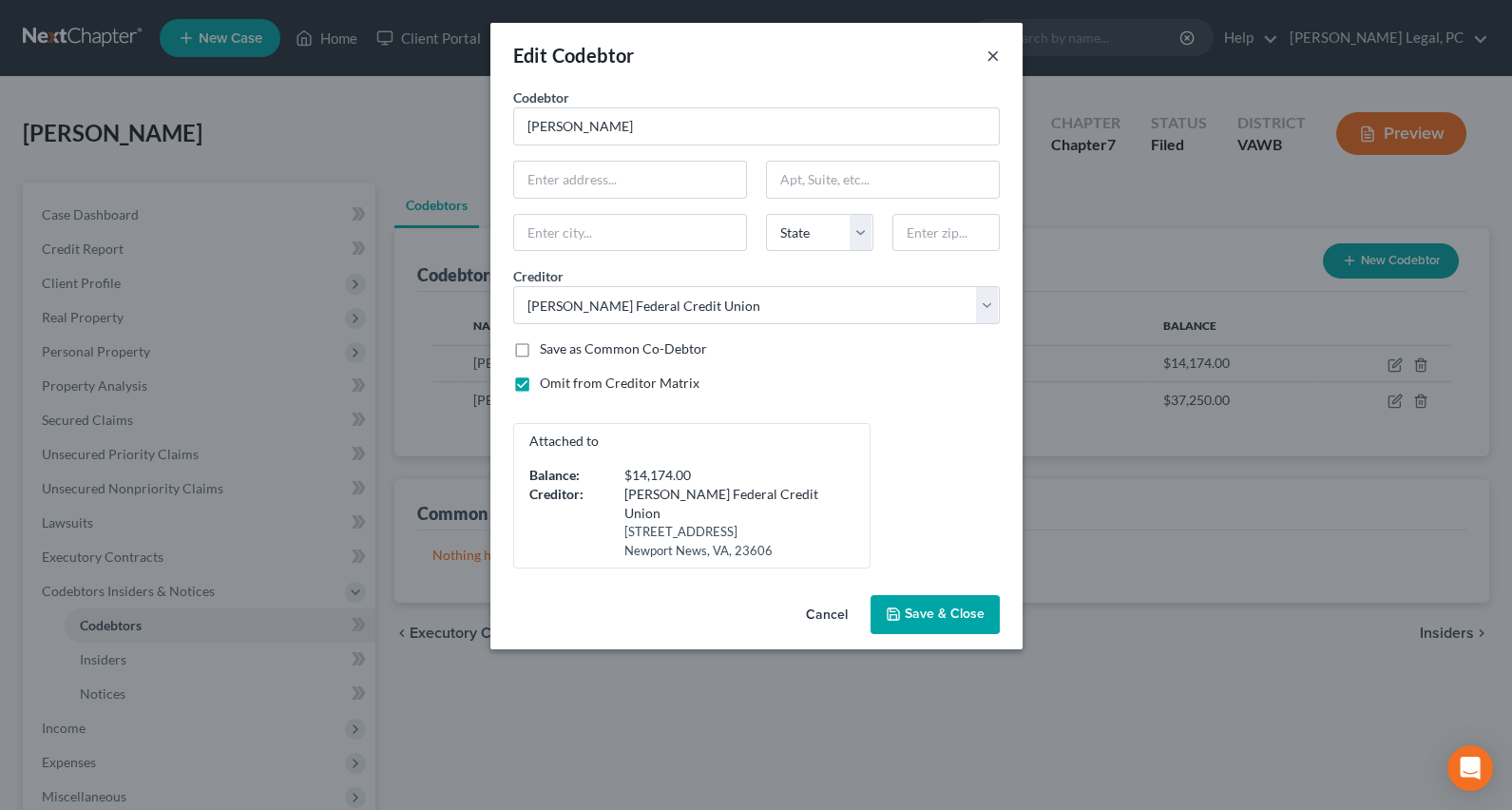
click at [998, 55] on button "×" at bounding box center [993, 55] width 13 height 23
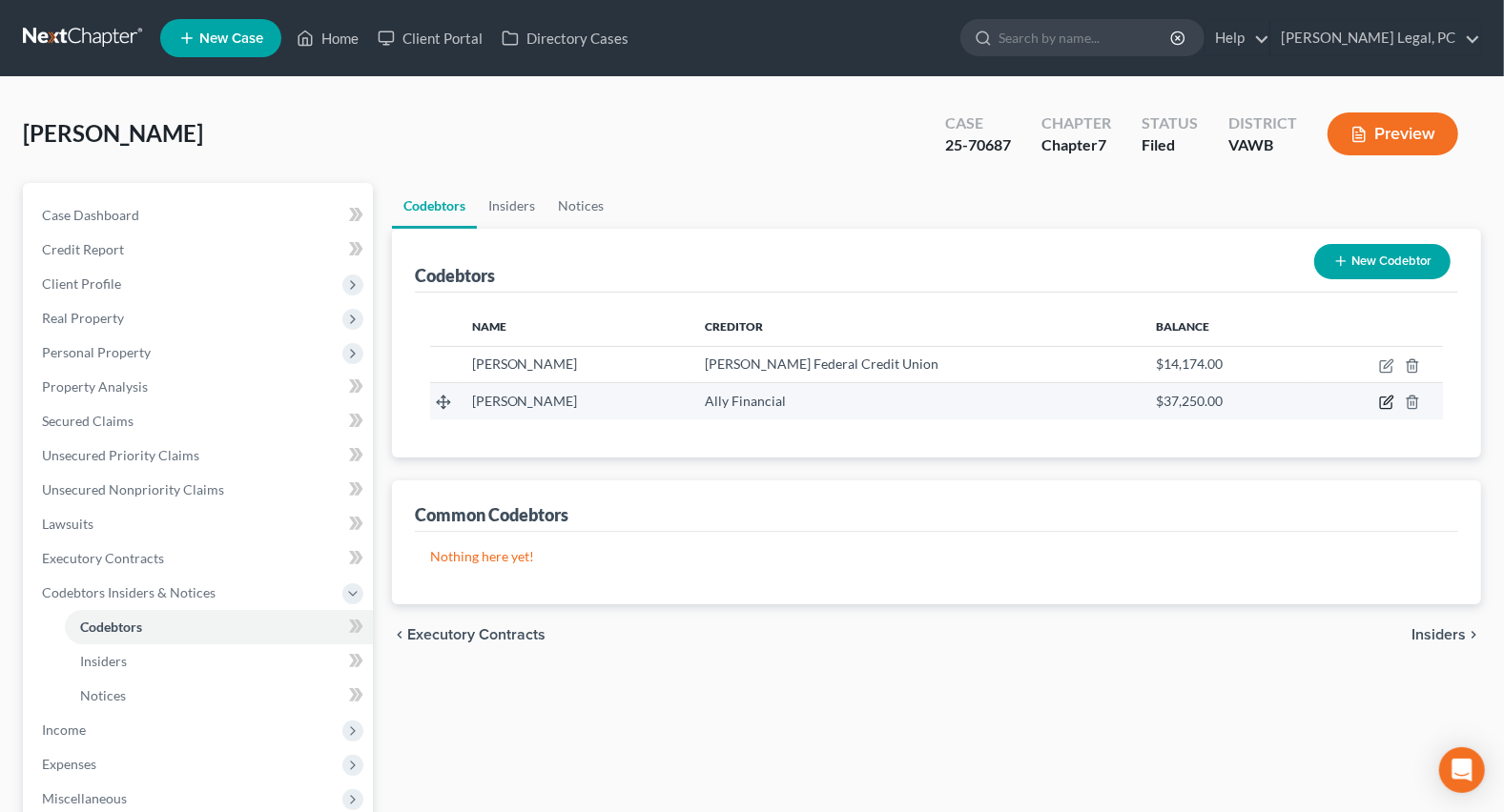
click at [1382, 395] on icon "button" at bounding box center [1386, 402] width 15 height 15
select select "8"
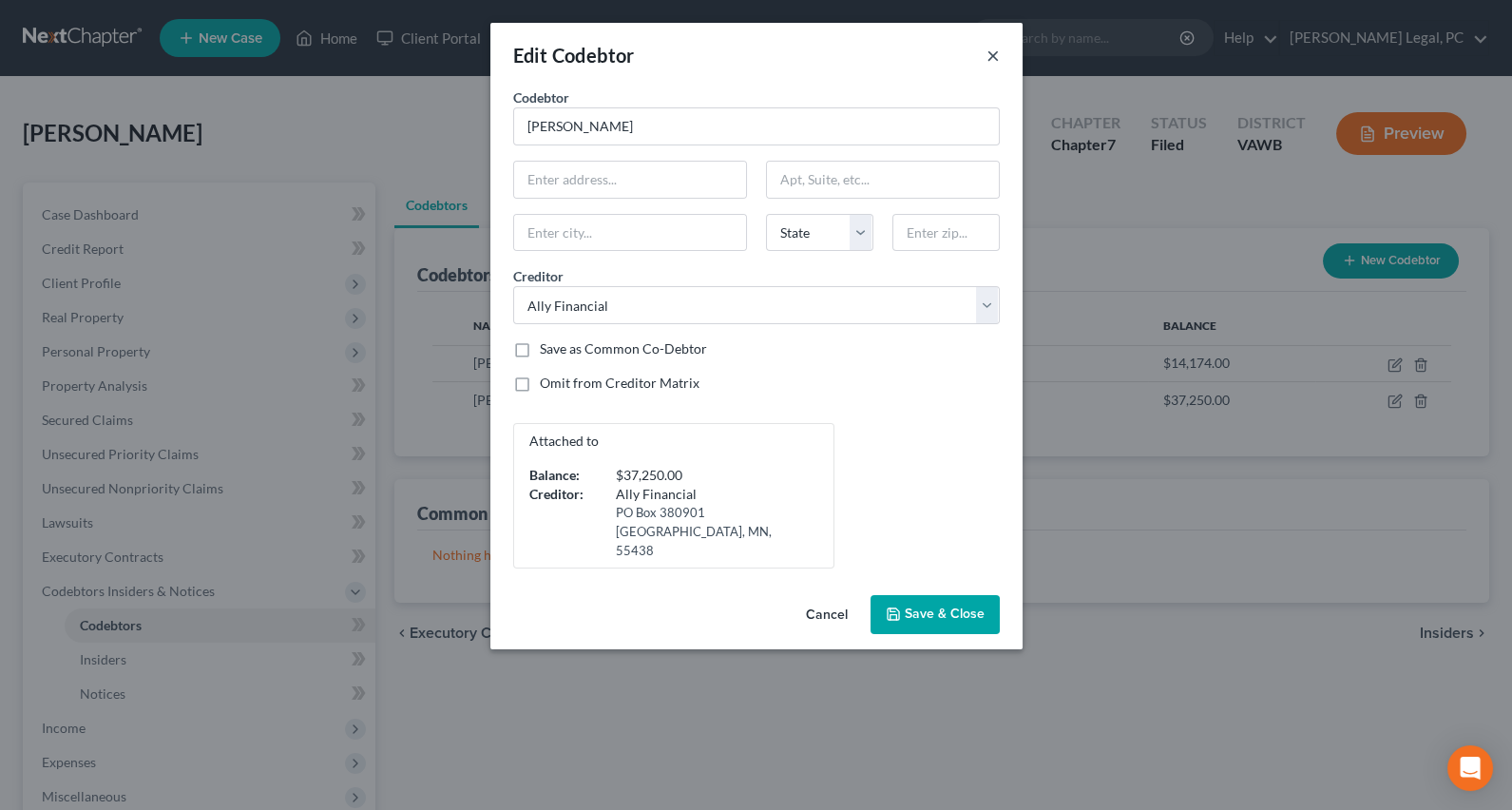
click at [991, 52] on button "×" at bounding box center [993, 55] width 13 height 23
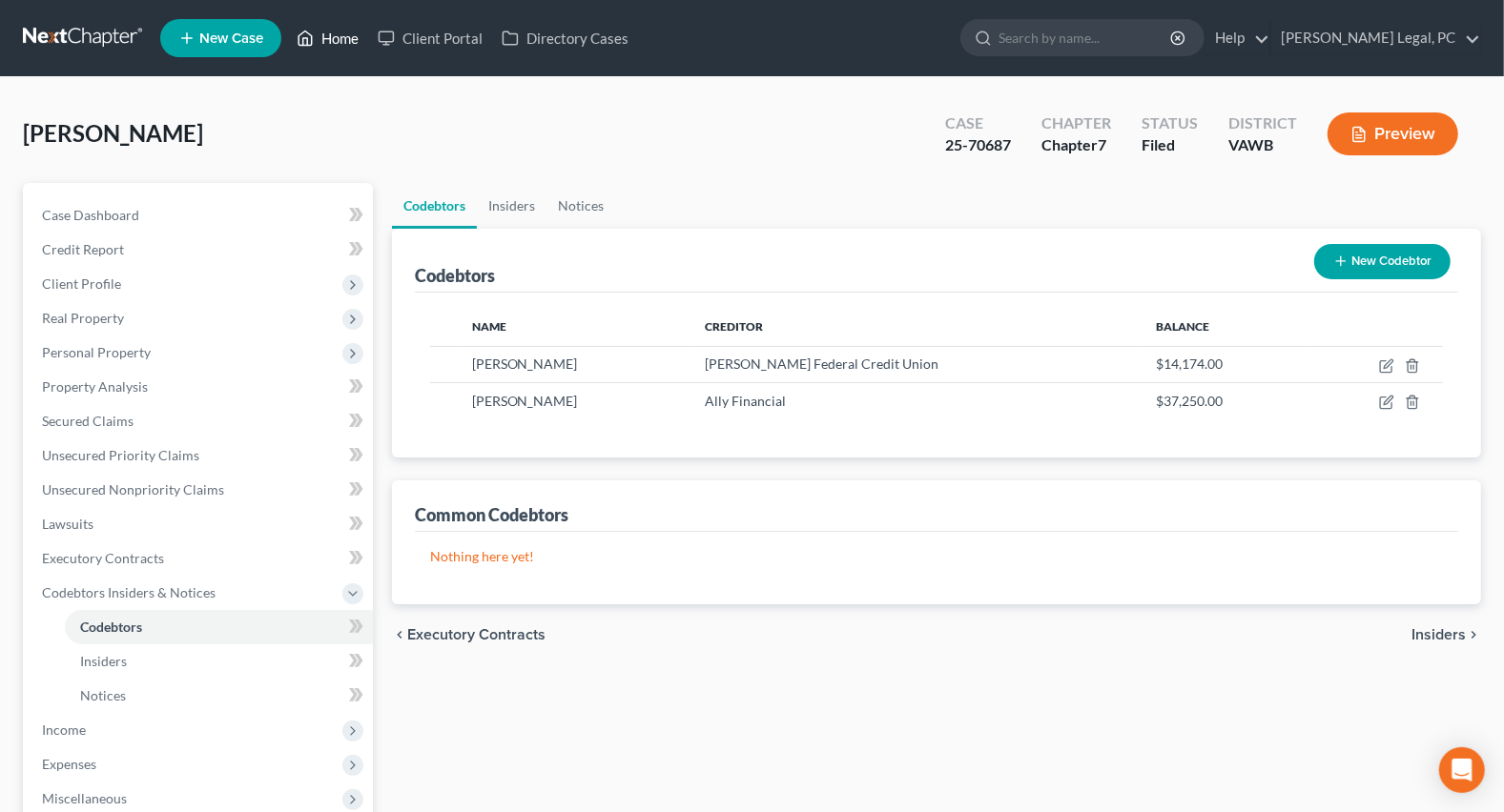
click at [356, 31] on link "Home" at bounding box center [327, 38] width 81 height 34
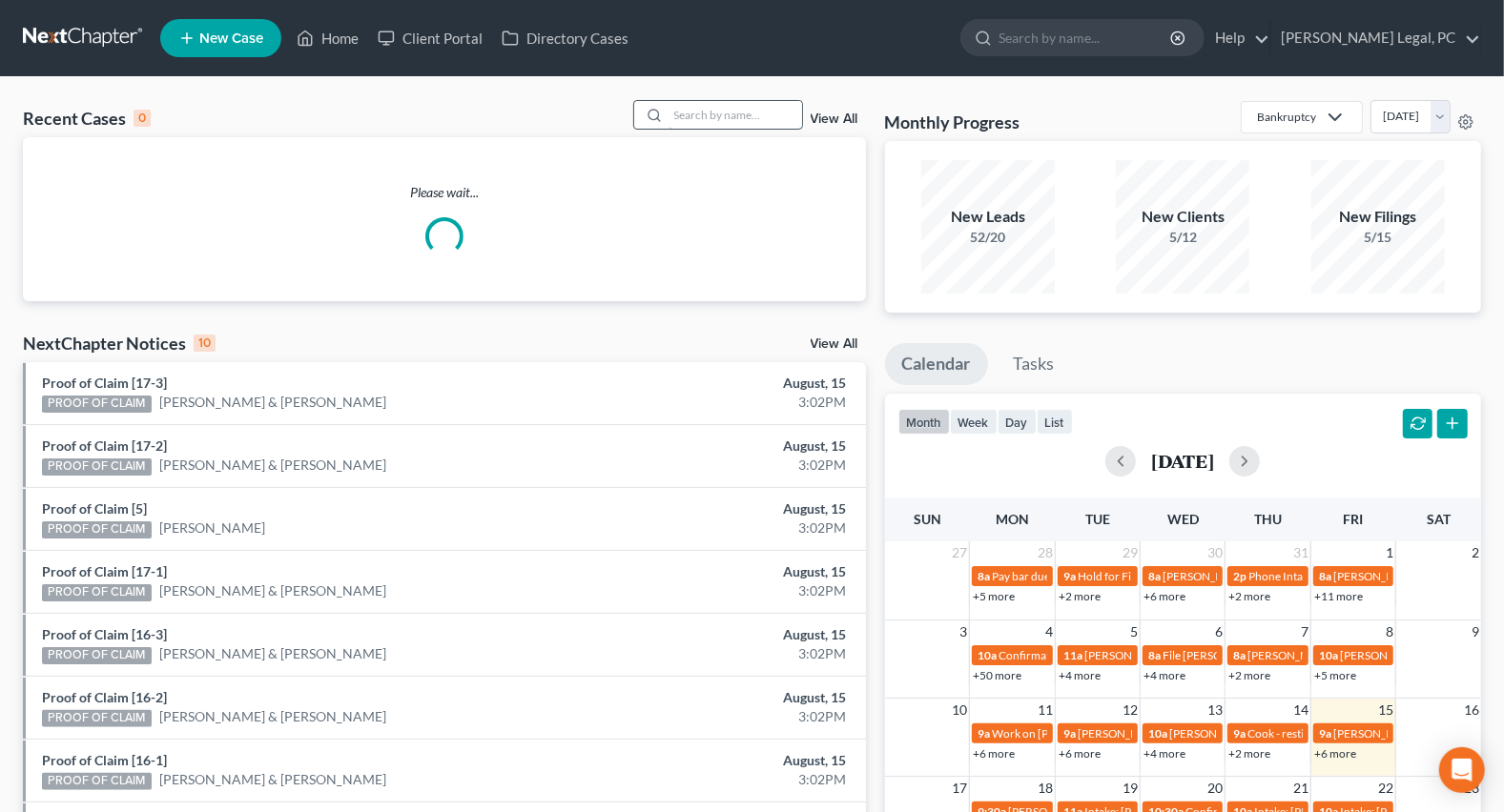
click at [716, 112] on input "search" at bounding box center [736, 115] width 134 height 28
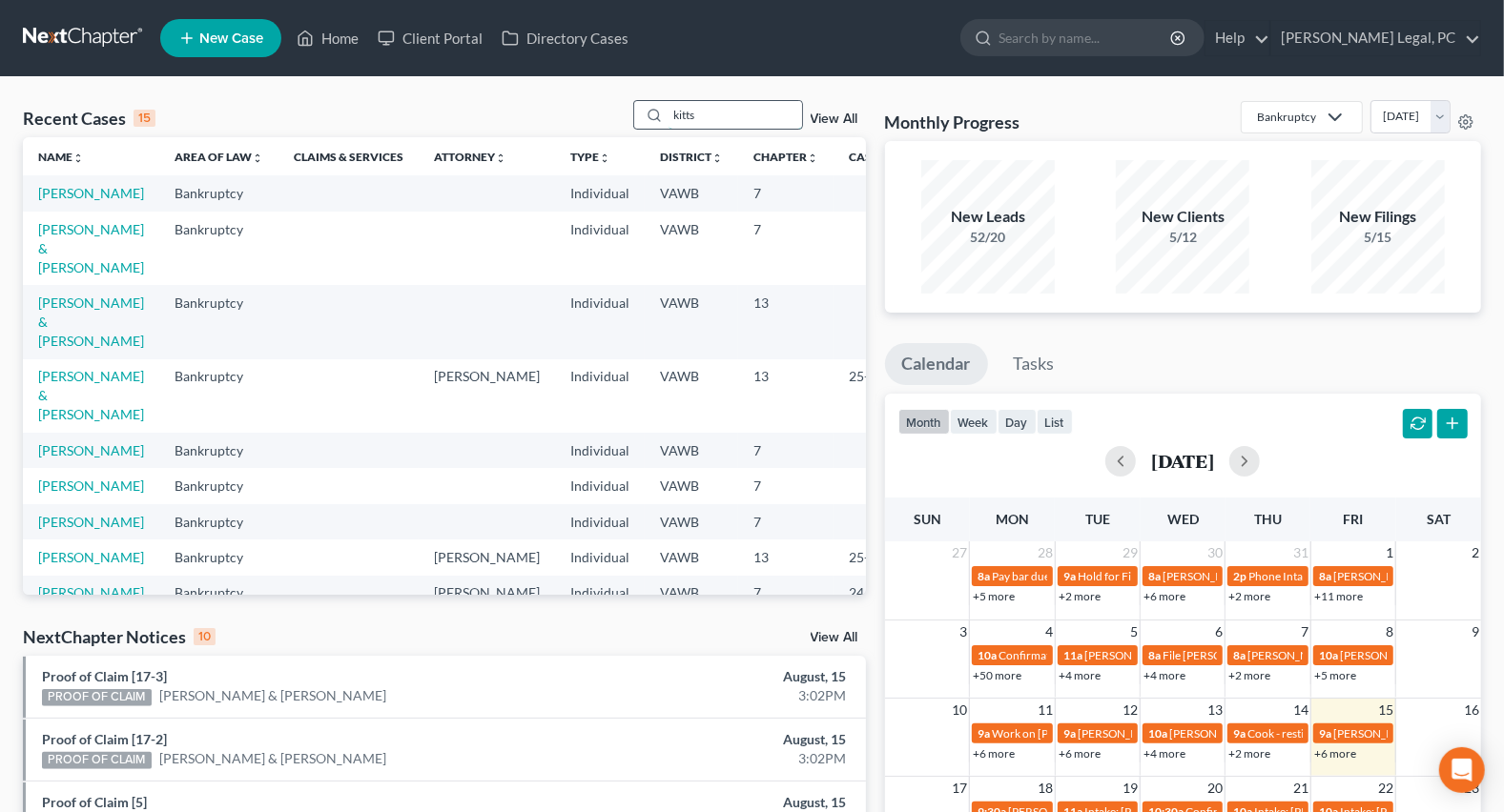
type input "kitts"
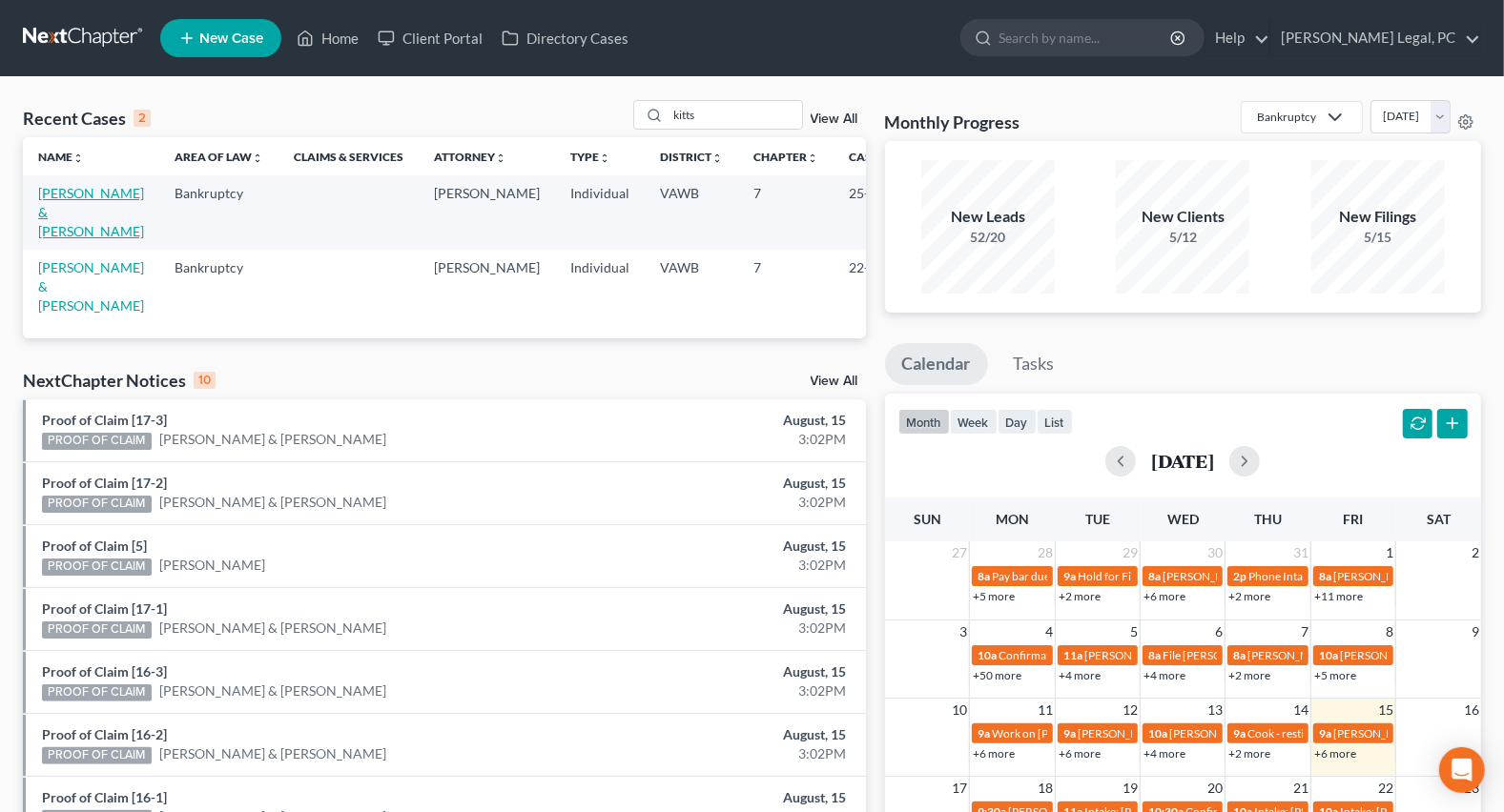
click at [44, 208] on link "[PERSON_NAME] & [PERSON_NAME]" at bounding box center [91, 211] width 106 height 54
